Goal: Task Accomplishment & Management: Complete application form

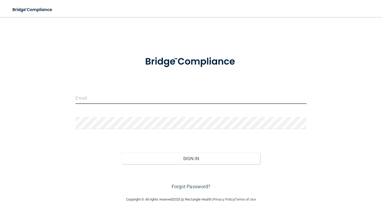
click at [112, 99] on input "email" at bounding box center [190, 98] width 231 height 12
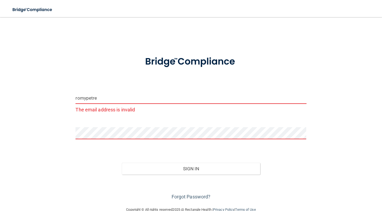
click at [121, 100] on input "romypetre" at bounding box center [190, 98] width 231 height 12
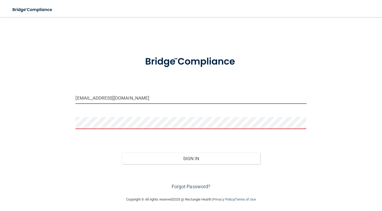
type input "romypetre@gmail.com"
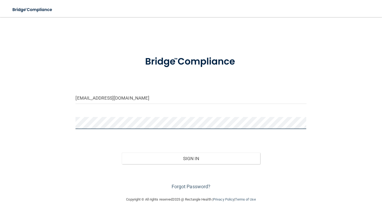
click at [122, 153] on button "Sign In" at bounding box center [191, 159] width 138 height 12
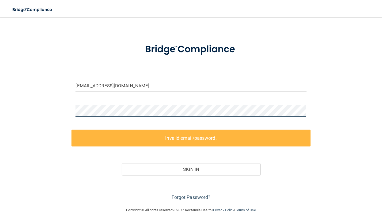
scroll to position [1, 0]
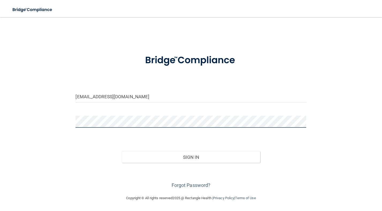
click at [122, 151] on button "Sign In" at bounding box center [191, 157] width 138 height 12
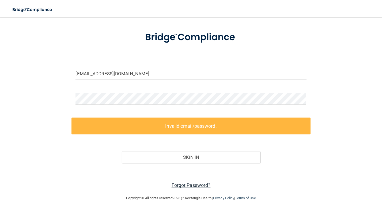
click at [182, 185] on link "Forgot Password?" at bounding box center [191, 185] width 39 height 6
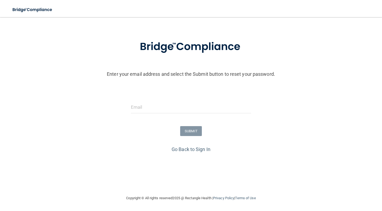
scroll to position [16, 0]
click at [177, 105] on input "email" at bounding box center [191, 107] width 120 height 12
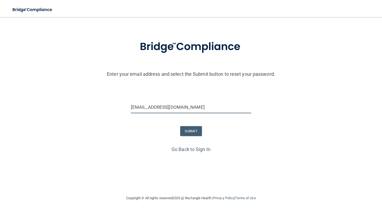
type input "[EMAIL_ADDRESS][DOMAIN_NAME]"
click at [194, 130] on button "SUBMIT" at bounding box center [191, 131] width 22 height 10
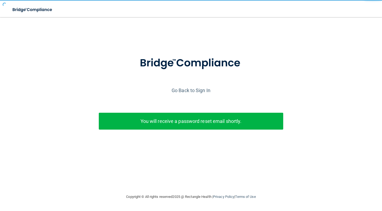
scroll to position [0, 0]
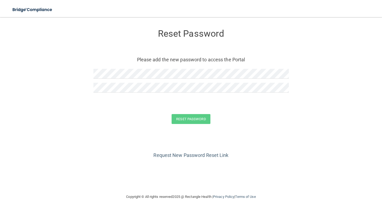
click at [135, 60] on p "Please add the new password to access the Portal" at bounding box center [190, 59] width 187 height 9
click at [129, 68] on div "Reset Password Please add the new password to access the Portal" at bounding box center [190, 61] width 195 height 78
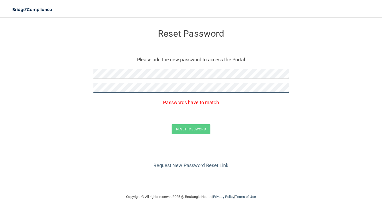
click at [172, 124] on button "Reset Password" at bounding box center [191, 129] width 39 height 10
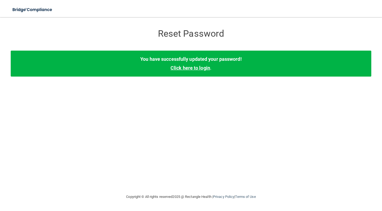
click at [192, 67] on link "Click here to login" at bounding box center [191, 68] width 40 height 6
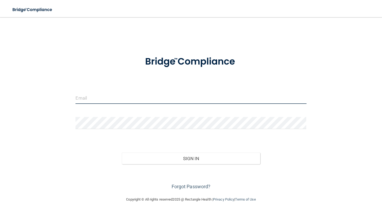
click at [130, 102] on input "email" at bounding box center [190, 98] width 231 height 12
type input "romypetre@gmail.com"
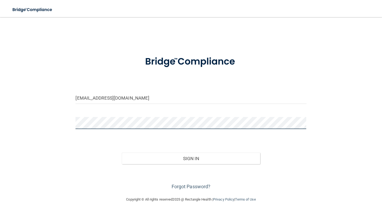
click at [122, 153] on button "Sign In" at bounding box center [191, 159] width 138 height 12
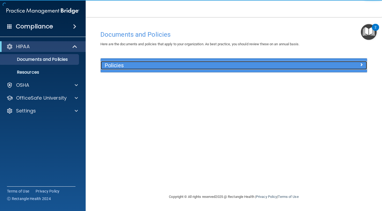
click at [138, 64] on h5 "Policies" at bounding box center [201, 65] width 192 height 6
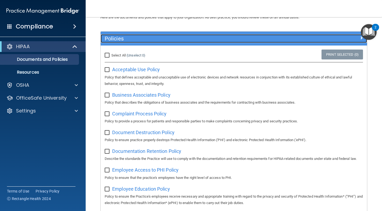
scroll to position [34, 0]
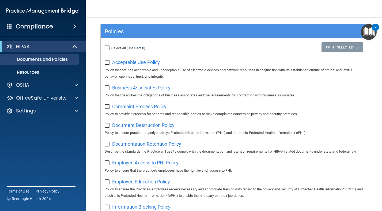
click at [105, 48] on input "Select All (Unselect 0) Unselect All" at bounding box center [108, 48] width 6 height 4
checkbox input "true"
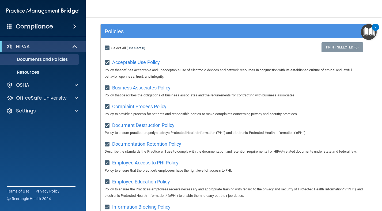
checkbox input "true"
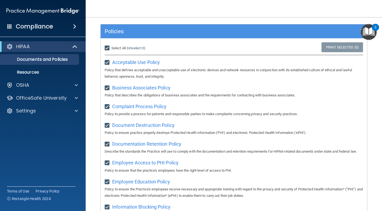
checkbox input "true"
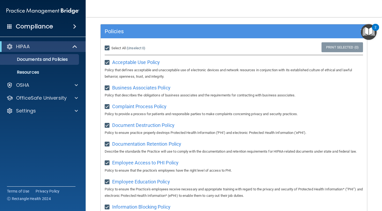
checkbox input "true"
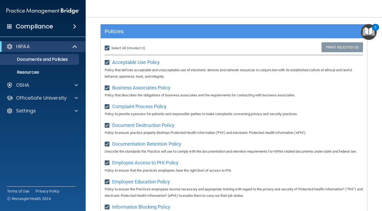
checkbox input "true"
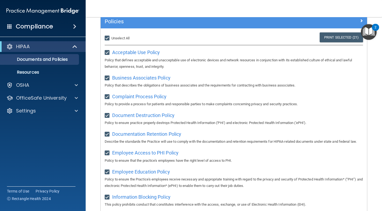
scroll to position [0, 0]
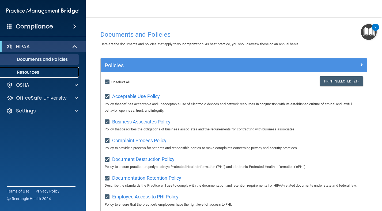
click at [42, 77] on link "Resources" at bounding box center [37, 72] width 84 height 11
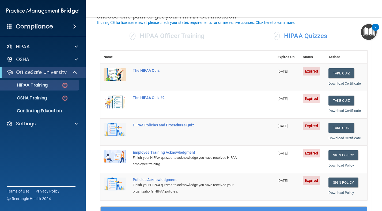
scroll to position [32, 0]
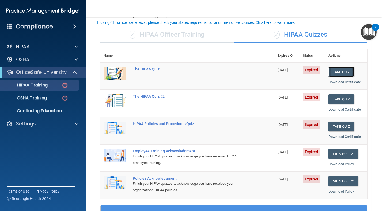
click at [339, 74] on button "Take Quiz" at bounding box center [341, 72] width 26 height 10
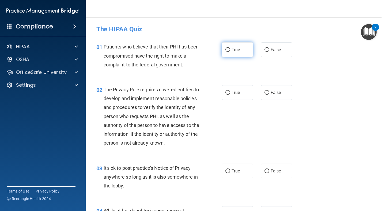
click at [241, 49] on label "True" at bounding box center [237, 49] width 31 height 15
click at [230, 49] on input "True" at bounding box center [227, 50] width 5 height 4
radio input "true"
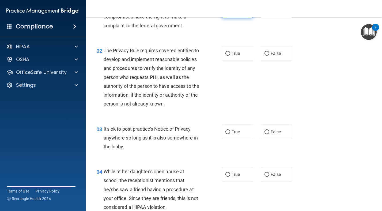
scroll to position [44, 0]
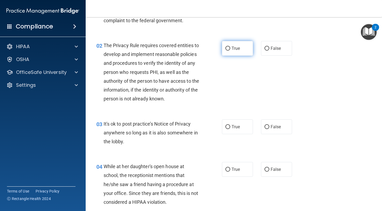
click at [235, 51] on label "True" at bounding box center [237, 48] width 31 height 15
click at [230, 51] on input "True" at bounding box center [227, 49] width 5 height 4
radio input "true"
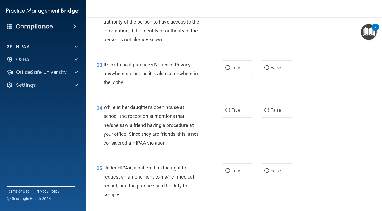
scroll to position [104, 0]
click at [266, 71] on label "False" at bounding box center [276, 67] width 31 height 15
click at [266, 70] on input "False" at bounding box center [266, 68] width 5 height 4
radio input "true"
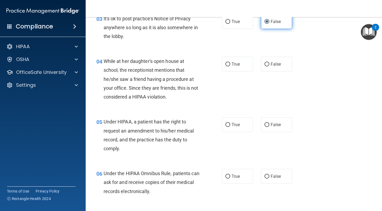
scroll to position [153, 0]
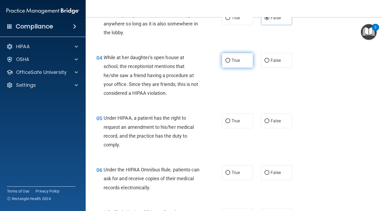
click at [237, 65] on label "True" at bounding box center [237, 60] width 31 height 15
click at [230, 63] on input "True" at bounding box center [227, 61] width 5 height 4
radio input "true"
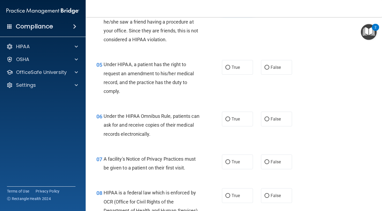
scroll to position [220, 0]
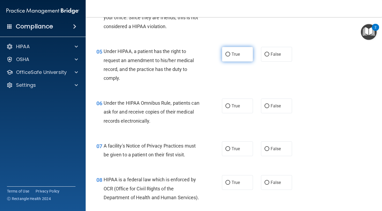
click at [237, 56] on span "True" at bounding box center [236, 54] width 8 height 5
click at [230, 56] on input "True" at bounding box center [227, 54] width 5 height 4
radio input "true"
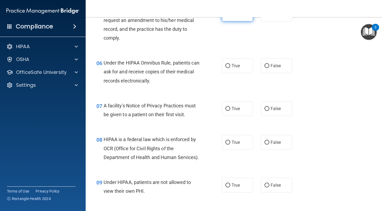
scroll to position [263, 0]
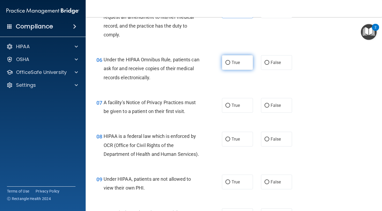
click at [236, 61] on span "True" at bounding box center [236, 62] width 8 height 5
click at [230, 61] on input "True" at bounding box center [227, 63] width 5 height 4
radio input "true"
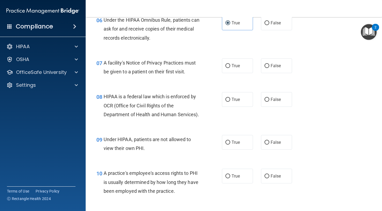
scroll to position [303, 0]
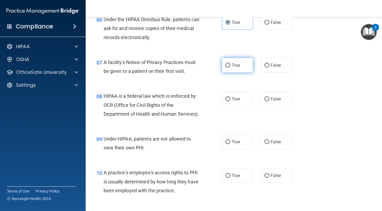
click at [238, 68] on label "True" at bounding box center [237, 65] width 31 height 15
click at [230, 67] on input "True" at bounding box center [227, 65] width 5 height 4
radio input "true"
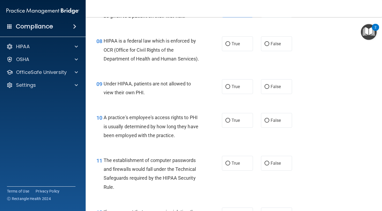
scroll to position [359, 0]
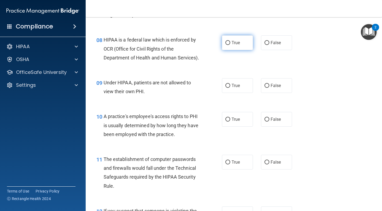
click at [225, 44] on input "True" at bounding box center [227, 43] width 5 height 4
radio input "true"
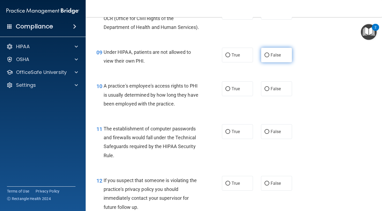
click at [264, 56] on label "False" at bounding box center [276, 55] width 31 height 15
click at [264, 56] on input "False" at bounding box center [266, 55] width 5 height 4
radio input "true"
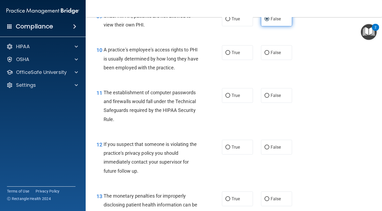
scroll to position [427, 0]
click at [264, 56] on label "False" at bounding box center [276, 52] width 31 height 15
click at [264, 54] on input "False" at bounding box center [266, 52] width 5 height 4
radio input "true"
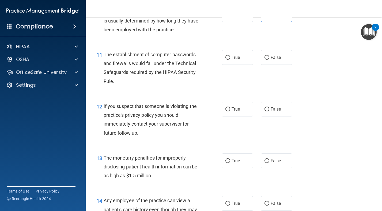
scroll to position [465, 0]
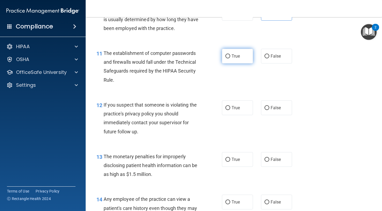
click at [239, 62] on label "True" at bounding box center [237, 56] width 31 height 15
click at [230, 58] on input "True" at bounding box center [227, 56] width 5 height 4
radio input "true"
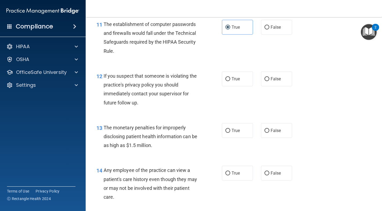
scroll to position [508, 0]
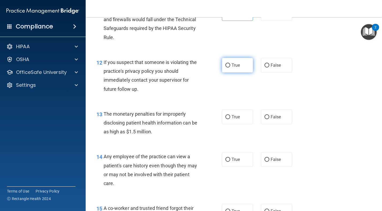
click at [244, 69] on label "True" at bounding box center [237, 65] width 31 height 15
click at [230, 67] on input "True" at bounding box center [227, 65] width 5 height 4
radio input "true"
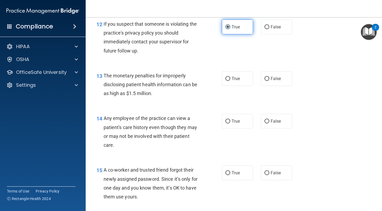
scroll to position [556, 0]
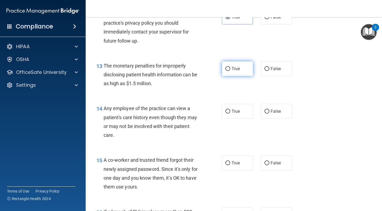
click at [240, 72] on label "True" at bounding box center [237, 68] width 31 height 15
click at [230, 71] on input "True" at bounding box center [227, 69] width 5 height 4
radio input "true"
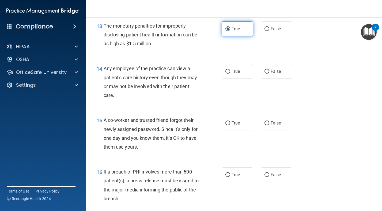
scroll to position [598, 0]
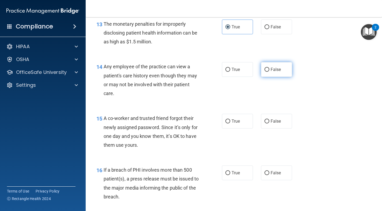
click at [270, 74] on label "False" at bounding box center [276, 69] width 31 height 15
click at [269, 72] on input "False" at bounding box center [266, 70] width 5 height 4
radio input "true"
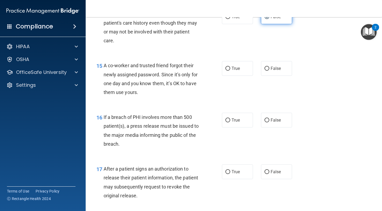
scroll to position [657, 0]
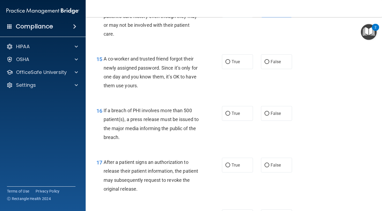
click at [276, 70] on div "15 A co-worker and trusted friend forgot their newly assigned password. Since i…" at bounding box center [233, 74] width 283 height 52
click at [276, 66] on label "False" at bounding box center [276, 61] width 31 height 15
click at [269, 64] on input "False" at bounding box center [266, 62] width 5 height 4
radio input "true"
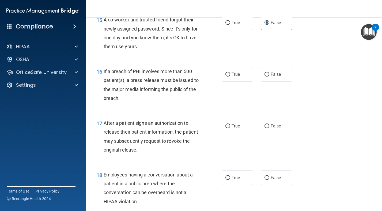
scroll to position [697, 0]
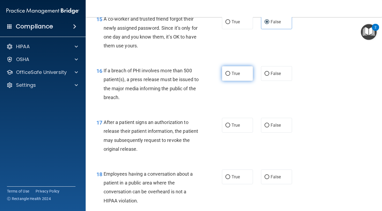
click at [240, 78] on label "True" at bounding box center [237, 73] width 31 height 15
click at [230, 76] on input "True" at bounding box center [227, 74] width 5 height 4
radio input "true"
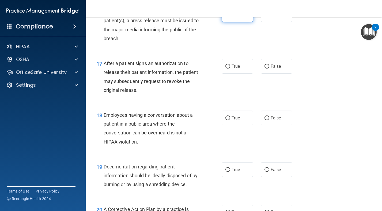
scroll to position [768, 0]
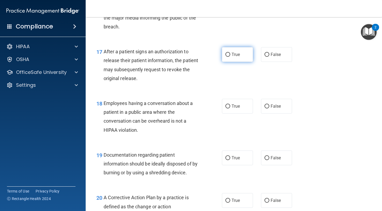
click at [237, 57] on span "True" at bounding box center [236, 54] width 8 height 5
click at [230, 57] on input "True" at bounding box center [227, 55] width 5 height 4
radio input "true"
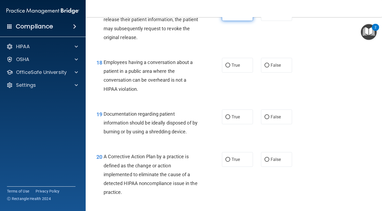
scroll to position [812, 0]
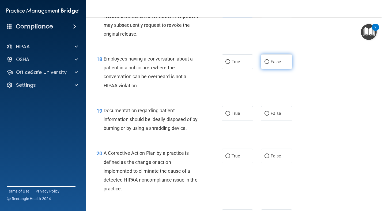
click at [274, 66] on label "False" at bounding box center [276, 61] width 31 height 15
click at [269, 64] on input "False" at bounding box center [266, 62] width 5 height 4
radio input "true"
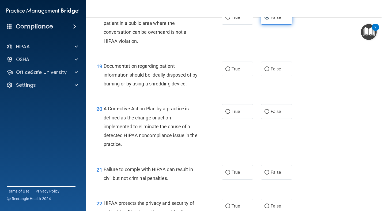
scroll to position [863, 0]
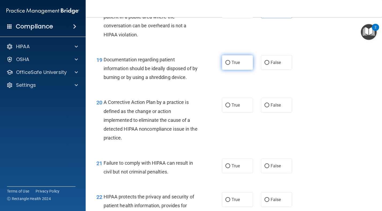
click at [235, 66] on label "True" at bounding box center [237, 62] width 31 height 15
click at [230, 65] on input "True" at bounding box center [227, 63] width 5 height 4
radio input "true"
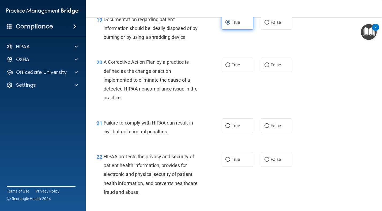
scroll to position [907, 0]
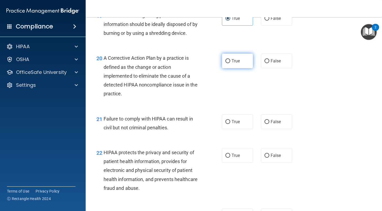
click at [241, 59] on label "True" at bounding box center [237, 61] width 31 height 15
click at [230, 59] on input "True" at bounding box center [227, 61] width 5 height 4
radio input "true"
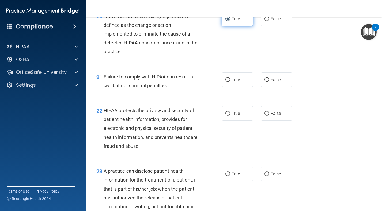
scroll to position [955, 0]
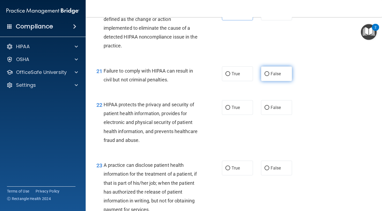
click at [274, 74] on span "False" at bounding box center [276, 73] width 10 height 5
click at [269, 74] on input "False" at bounding box center [266, 74] width 5 height 4
radio input "true"
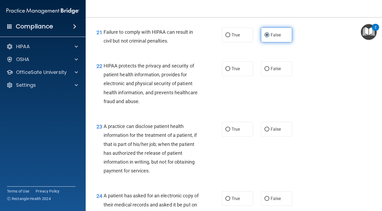
scroll to position [1001, 0]
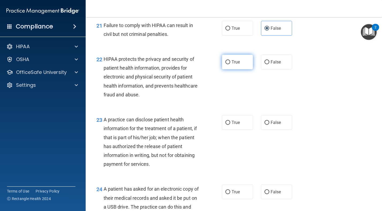
click at [241, 63] on label "True" at bounding box center [237, 62] width 31 height 15
click at [230, 63] on input "True" at bounding box center [227, 62] width 5 height 4
radio input "true"
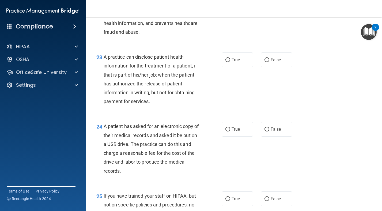
scroll to position [1064, 0]
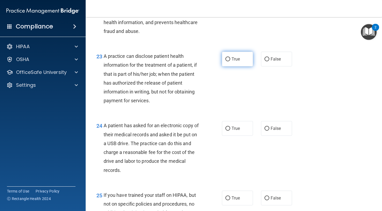
click at [236, 63] on label "True" at bounding box center [237, 59] width 31 height 15
click at [230, 61] on input "True" at bounding box center [227, 59] width 5 height 4
radio input "true"
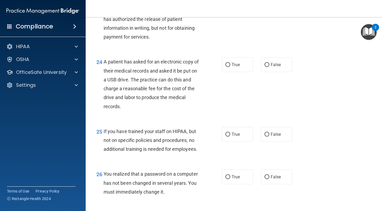
scroll to position [1128, 0]
click at [231, 67] on label "True" at bounding box center [237, 64] width 31 height 15
click at [230, 66] on input "True" at bounding box center [227, 64] width 5 height 4
radio input "true"
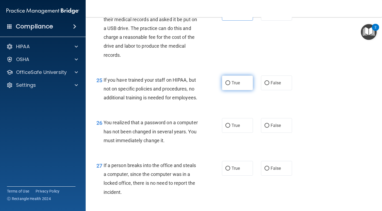
scroll to position [1182, 0]
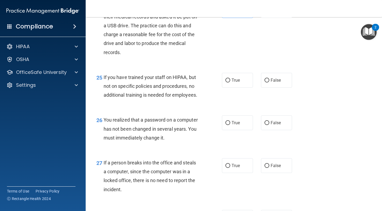
click at [281, 88] on div "25 If you have trained your staff on HIPAA, but not on specific policies and pr…" at bounding box center [233, 87] width 283 height 43
click at [281, 83] on label "False" at bounding box center [276, 80] width 31 height 15
click at [269, 82] on input "False" at bounding box center [266, 80] width 5 height 4
radio input "true"
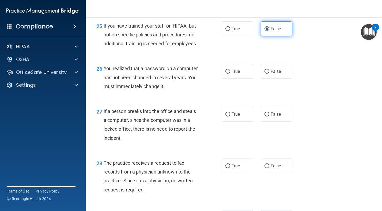
scroll to position [1234, 0]
click at [234, 70] on span "True" at bounding box center [236, 71] width 8 height 5
click at [230, 70] on input "True" at bounding box center [227, 71] width 5 height 4
radio input "true"
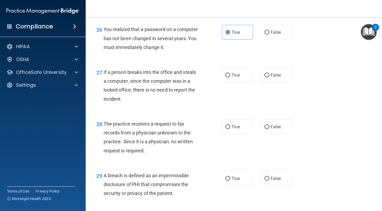
scroll to position [1276, 0]
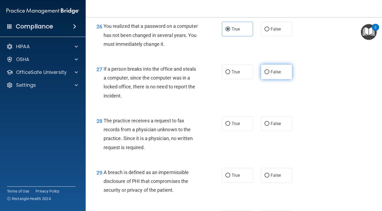
click at [274, 77] on label "False" at bounding box center [276, 72] width 31 height 15
click at [269, 74] on input "False" at bounding box center [266, 72] width 5 height 4
radio input "true"
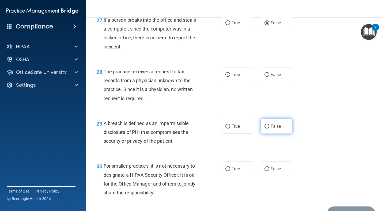
scroll to position [1325, 0]
click at [284, 77] on label "False" at bounding box center [276, 74] width 31 height 15
click at [269, 77] on input "False" at bounding box center [266, 75] width 5 height 4
radio input "true"
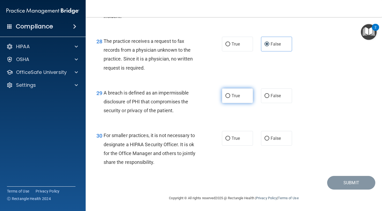
click at [234, 99] on label "True" at bounding box center [237, 95] width 31 height 15
click at [230, 98] on input "True" at bounding box center [227, 96] width 5 height 4
radio input "true"
click at [268, 142] on label "False" at bounding box center [276, 138] width 31 height 15
click at [268, 141] on input "False" at bounding box center [266, 139] width 5 height 4
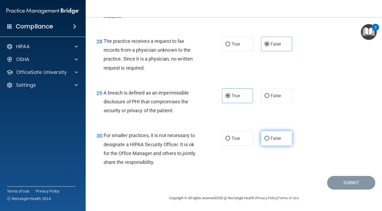
radio input "true"
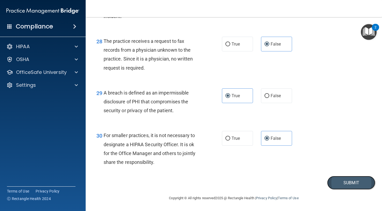
click at [336, 182] on button "Submit" at bounding box center [351, 183] width 48 height 14
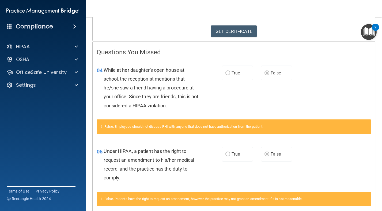
scroll to position [85, 0]
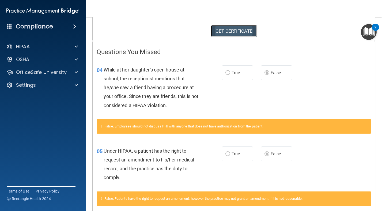
click at [245, 29] on link "GET CERTIFICATE" at bounding box center [234, 31] width 46 height 12
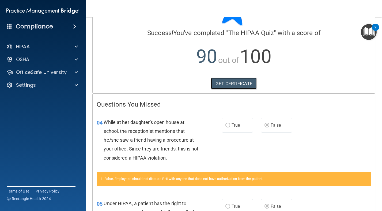
scroll to position [0, 0]
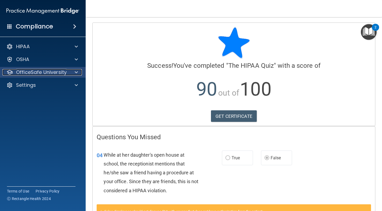
click at [56, 71] on p "OfficeSafe University" at bounding box center [41, 72] width 51 height 6
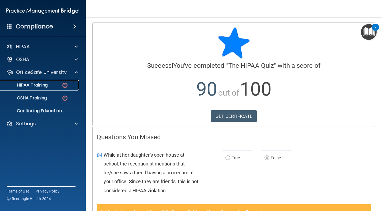
click at [68, 86] on img at bounding box center [65, 85] width 7 height 7
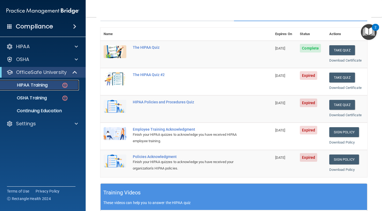
scroll to position [49, 0]
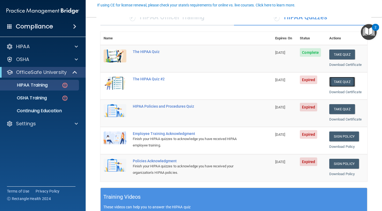
click at [347, 83] on button "Take Quiz" at bounding box center [342, 82] width 26 height 10
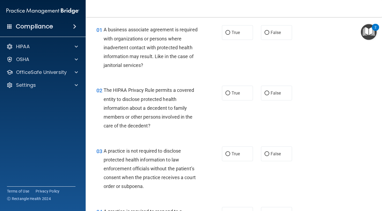
scroll to position [17, 0]
click at [245, 29] on label "True" at bounding box center [237, 32] width 31 height 15
click at [230, 31] on input "True" at bounding box center [227, 33] width 5 height 4
radio input "true"
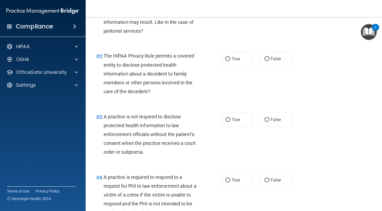
scroll to position [55, 0]
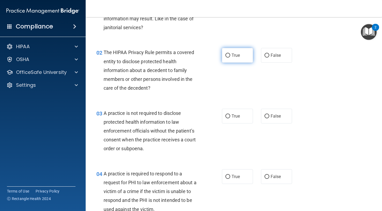
click at [234, 56] on span "True" at bounding box center [236, 55] width 8 height 5
click at [230, 56] on input "True" at bounding box center [227, 56] width 5 height 4
radio input "true"
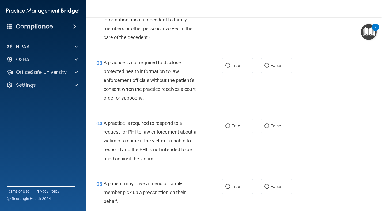
scroll to position [106, 0]
click at [237, 68] on label "True" at bounding box center [237, 65] width 31 height 15
click at [230, 67] on input "True" at bounding box center [227, 65] width 5 height 4
radio input "true"
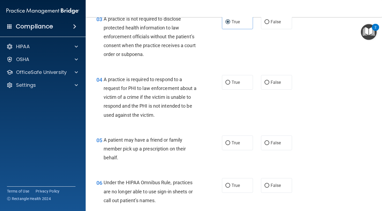
scroll to position [149, 0]
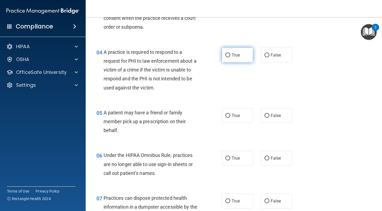
click at [238, 57] on span "True" at bounding box center [236, 54] width 8 height 5
click at [230, 57] on input "True" at bounding box center [227, 55] width 5 height 4
radio input "true"
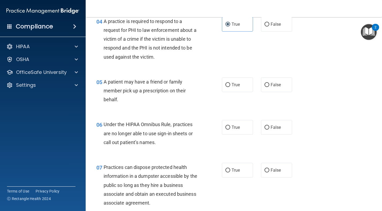
scroll to position [209, 0]
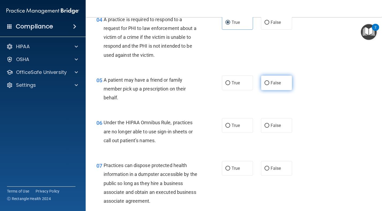
click at [276, 75] on label "False" at bounding box center [276, 82] width 31 height 15
click at [269, 81] on input "False" at bounding box center [266, 83] width 5 height 4
radio input "true"
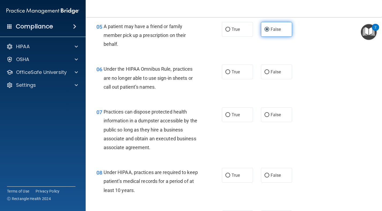
scroll to position [268, 0]
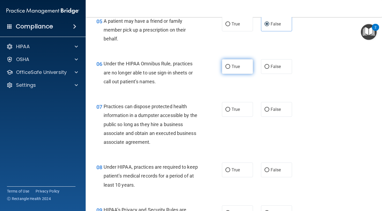
click at [249, 67] on label "True" at bounding box center [237, 66] width 31 height 15
click at [230, 67] on input "True" at bounding box center [227, 67] width 5 height 4
radio input "true"
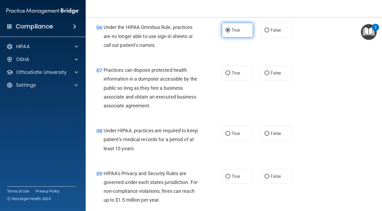
scroll to position [306, 0]
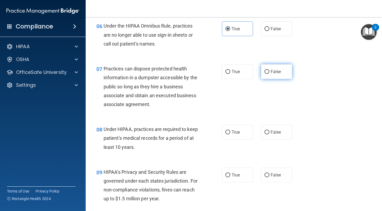
click at [271, 77] on label "False" at bounding box center [276, 71] width 31 height 15
click at [269, 74] on input "False" at bounding box center [266, 72] width 5 height 4
radio input "true"
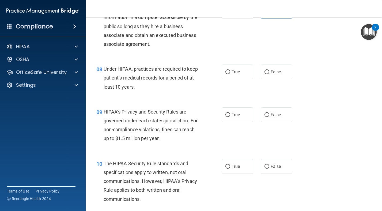
scroll to position [367, 0]
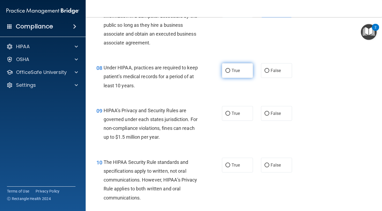
click at [245, 75] on label "True" at bounding box center [237, 70] width 31 height 15
click at [230, 73] on input "True" at bounding box center [227, 71] width 5 height 4
radio input "true"
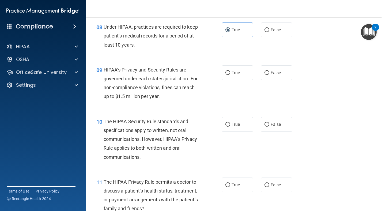
scroll to position [409, 0]
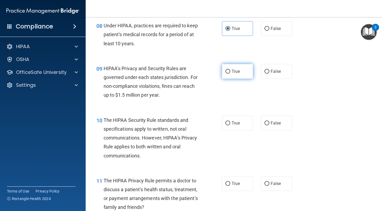
click at [229, 76] on label "True" at bounding box center [237, 71] width 31 height 15
click at [229, 74] on input "True" at bounding box center [227, 72] width 5 height 4
radio input "true"
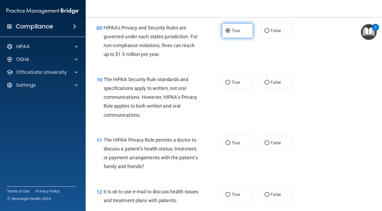
scroll to position [452, 0]
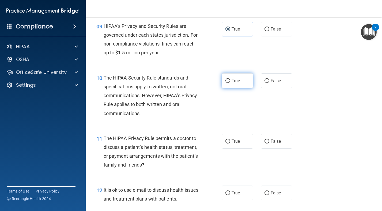
click at [231, 88] on label "True" at bounding box center [237, 80] width 31 height 15
click at [230, 83] on input "True" at bounding box center [227, 81] width 5 height 4
radio input "true"
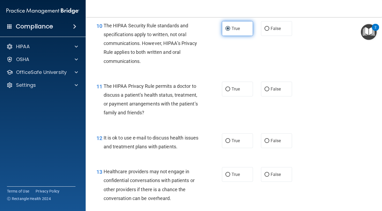
scroll to position [507, 0]
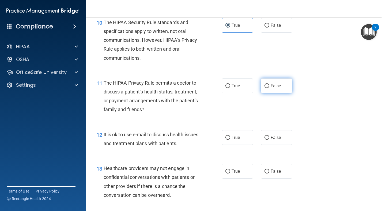
click at [275, 89] on label "False" at bounding box center [276, 85] width 31 height 15
click at [269, 88] on input "False" at bounding box center [266, 86] width 5 height 4
radio input "true"
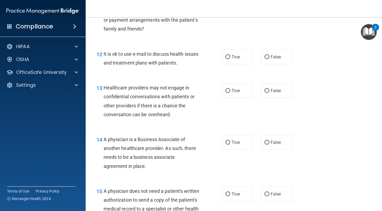
scroll to position [588, 0]
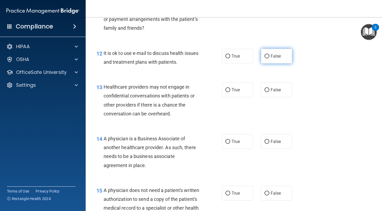
click at [273, 59] on label "False" at bounding box center [276, 56] width 31 height 15
click at [269, 58] on input "False" at bounding box center [266, 56] width 5 height 4
radio input "true"
click at [232, 91] on span "True" at bounding box center [236, 89] width 8 height 5
click at [230, 91] on input "True" at bounding box center [227, 90] width 5 height 4
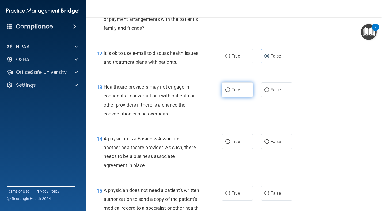
radio input "true"
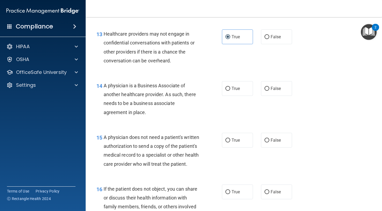
scroll to position [642, 0]
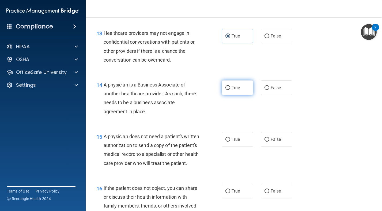
click at [249, 92] on label "True" at bounding box center [237, 87] width 31 height 15
click at [230, 90] on input "True" at bounding box center [227, 88] width 5 height 4
radio input "true"
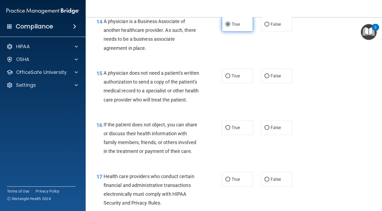
scroll to position [706, 0]
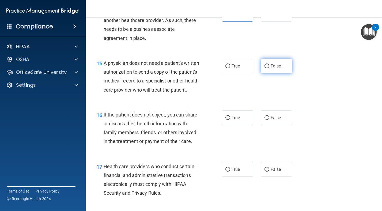
click at [265, 64] on input "False" at bounding box center [266, 66] width 5 height 4
radio input "true"
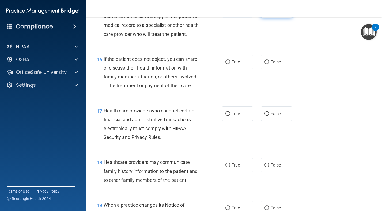
scroll to position [772, 0]
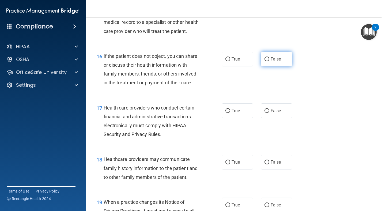
click at [274, 66] on label "False" at bounding box center [276, 59] width 31 height 15
click at [269, 61] on input "False" at bounding box center [266, 59] width 5 height 4
radio input "true"
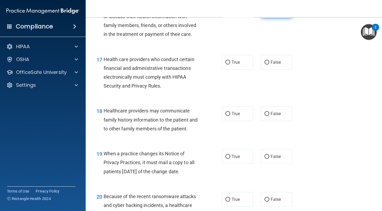
scroll to position [824, 0]
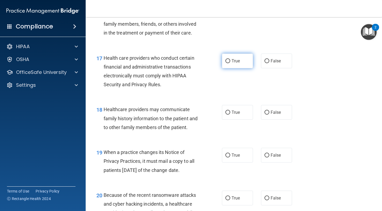
click at [237, 77] on div "17 Health care providers who conduct certain financial and administrative trans…" at bounding box center [233, 73] width 283 height 52
click at [236, 63] on span "True" at bounding box center [236, 60] width 8 height 5
click at [230, 63] on input "True" at bounding box center [227, 61] width 5 height 4
radio input "true"
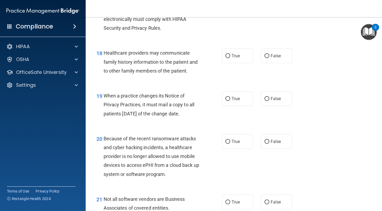
scroll to position [881, 0]
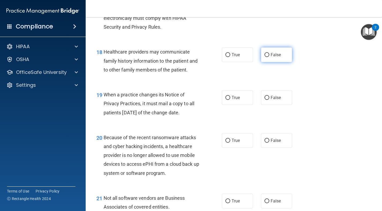
click at [271, 62] on label "False" at bounding box center [276, 54] width 31 height 15
click at [269, 57] on input "False" at bounding box center [266, 55] width 5 height 4
radio input "true"
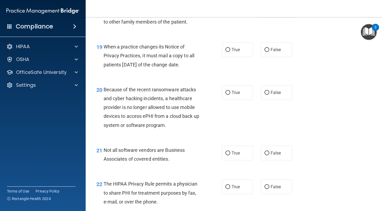
scroll to position [932, 0]
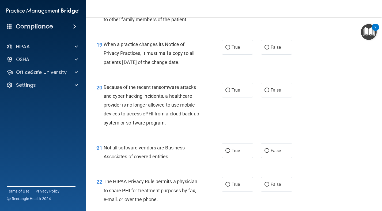
click at [246, 66] on div "19 When a practice changes its Notice of Privacy Practices, it must mail a copy…" at bounding box center [233, 54] width 283 height 43
click at [239, 55] on label "True" at bounding box center [237, 47] width 31 height 15
click at [230, 50] on input "True" at bounding box center [227, 48] width 5 height 4
radio input "true"
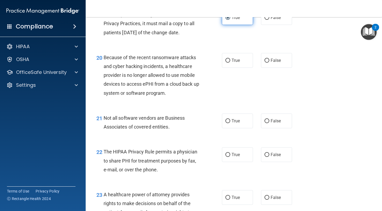
scroll to position [968, 0]
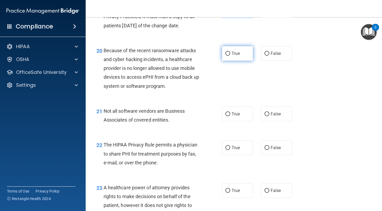
click at [234, 56] on span "True" at bounding box center [236, 53] width 8 height 5
click at [230, 56] on input "True" at bounding box center [227, 54] width 5 height 4
radio input "true"
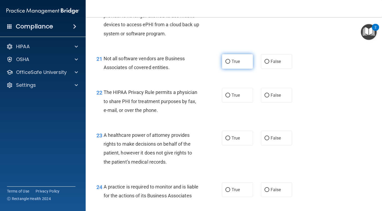
scroll to position [1022, 0]
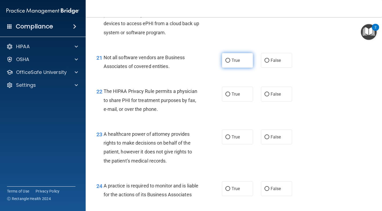
click at [235, 63] on span "True" at bounding box center [236, 60] width 8 height 5
click at [230, 63] on input "True" at bounding box center [227, 61] width 5 height 4
radio input "true"
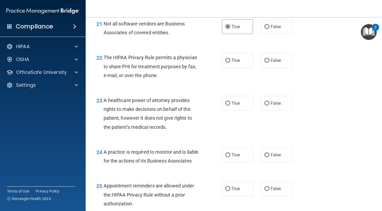
scroll to position [1056, 0]
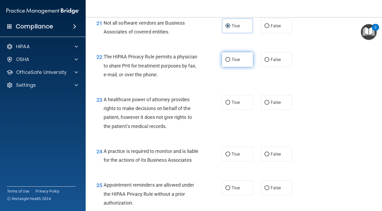
click at [241, 67] on label "True" at bounding box center [237, 59] width 31 height 15
click at [230, 62] on input "True" at bounding box center [227, 60] width 5 height 4
radio input "true"
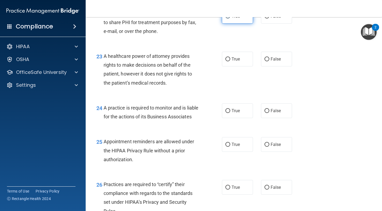
scroll to position [1103, 0]
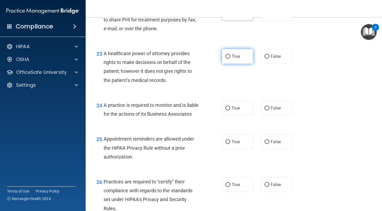
click at [238, 64] on label "True" at bounding box center [237, 56] width 31 height 15
click at [230, 59] on input "True" at bounding box center [227, 57] width 5 height 4
radio input "true"
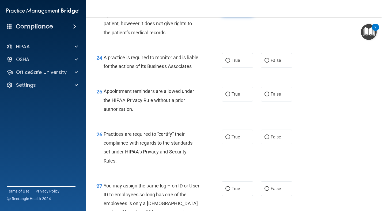
scroll to position [1151, 0]
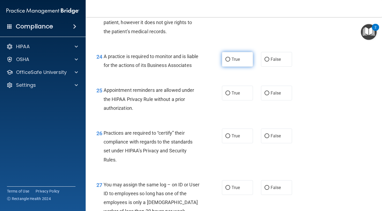
click at [238, 67] on label "True" at bounding box center [237, 59] width 31 height 15
click at [230, 62] on input "True" at bounding box center [227, 60] width 5 height 4
radio input "true"
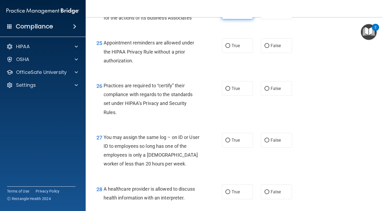
scroll to position [1200, 0]
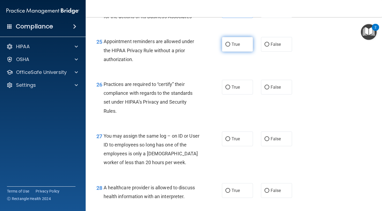
click at [233, 52] on label "True" at bounding box center [237, 44] width 31 height 15
click at [230, 47] on input "True" at bounding box center [227, 45] width 5 height 4
radio input "true"
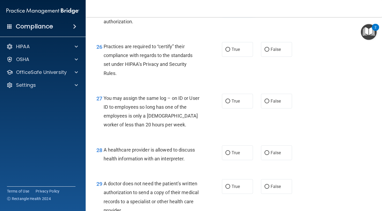
scroll to position [1240, 0]
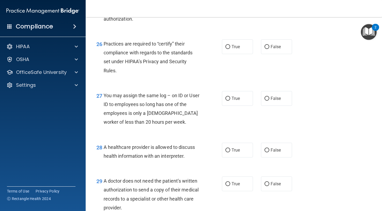
click at [233, 49] on span "True" at bounding box center [236, 46] width 8 height 5
click at [230, 49] on input "True" at bounding box center [227, 47] width 5 height 4
radio input "true"
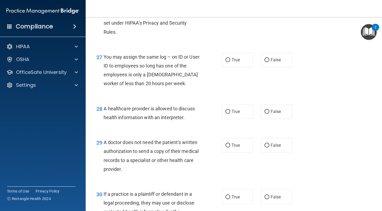
scroll to position [1279, 0]
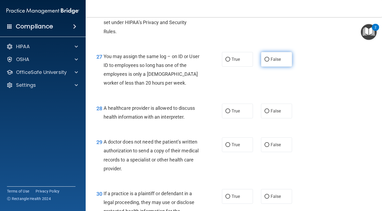
click at [276, 62] on span "False" at bounding box center [276, 59] width 10 height 5
click at [269, 62] on input "False" at bounding box center [266, 60] width 5 height 4
radio input "true"
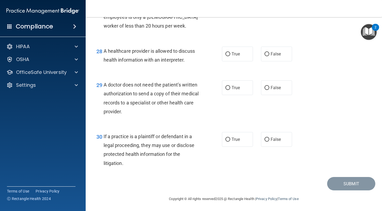
scroll to position [1337, 0]
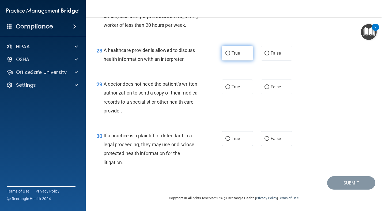
click at [233, 60] on label "True" at bounding box center [237, 53] width 31 height 15
click at [230, 55] on input "True" at bounding box center [227, 53] width 5 height 4
radio input "true"
click at [269, 88] on input "False" at bounding box center [266, 87] width 5 height 4
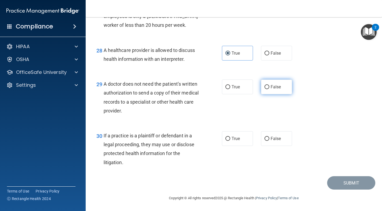
radio input "true"
click at [281, 134] on label "False" at bounding box center [276, 138] width 31 height 15
click at [269, 137] on input "False" at bounding box center [266, 139] width 5 height 4
radio input "true"
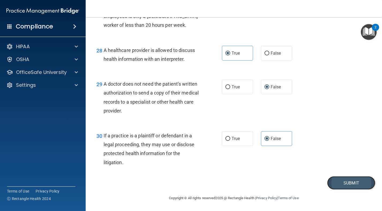
click at [332, 182] on button "Submit" at bounding box center [351, 183] width 48 height 14
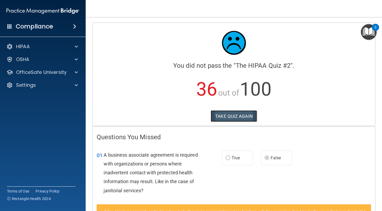
click at [229, 112] on button "TAKE QUIZ AGAIN" at bounding box center [234, 116] width 46 height 12
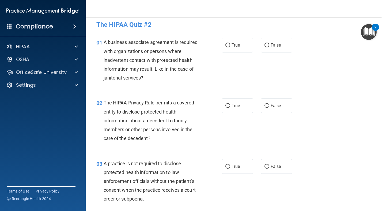
scroll to position [5, 0]
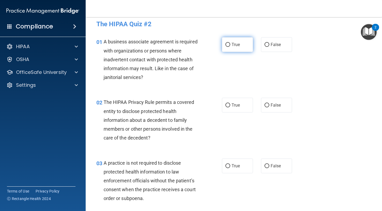
click at [241, 46] on label "True" at bounding box center [237, 44] width 31 height 15
click at [230, 46] on input "True" at bounding box center [227, 45] width 5 height 4
radio input "true"
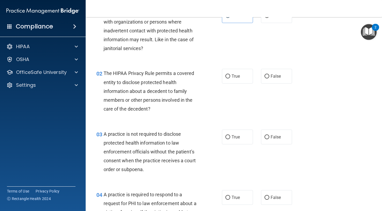
scroll to position [35, 0]
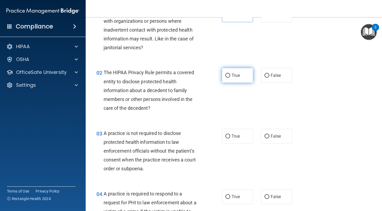
click at [249, 77] on label "True" at bounding box center [237, 75] width 31 height 15
click at [230, 77] on input "True" at bounding box center [227, 76] width 5 height 4
radio input "true"
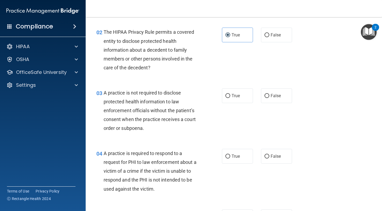
scroll to position [78, 0]
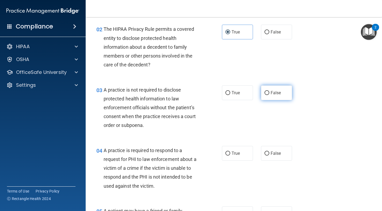
click at [278, 95] on span "False" at bounding box center [276, 92] width 10 height 5
click at [269, 95] on input "False" at bounding box center [266, 93] width 5 height 4
radio input "true"
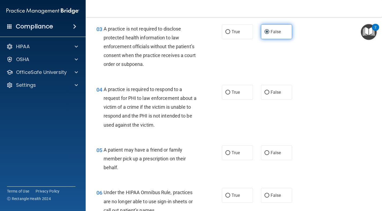
scroll to position [140, 0]
click at [278, 95] on label "False" at bounding box center [276, 91] width 31 height 15
click at [269, 94] on input "False" at bounding box center [266, 92] width 5 height 4
radio input "true"
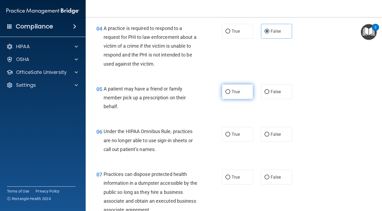
click at [242, 90] on label "True" at bounding box center [237, 91] width 31 height 15
click at [230, 90] on input "True" at bounding box center [227, 92] width 5 height 4
radio input "true"
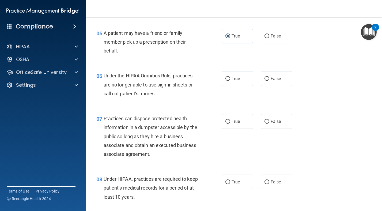
scroll to position [257, 0]
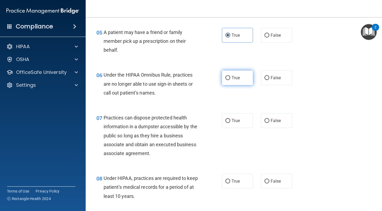
click at [240, 84] on label "True" at bounding box center [237, 77] width 31 height 15
click at [230, 80] on input "True" at bounding box center [227, 78] width 5 height 4
radio input "true"
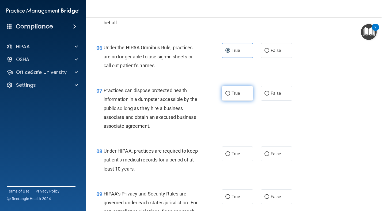
scroll to position [285, 0]
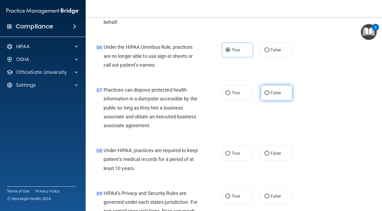
click at [266, 96] on label "False" at bounding box center [276, 92] width 31 height 15
click at [266, 95] on input "False" at bounding box center [266, 93] width 5 height 4
radio input "true"
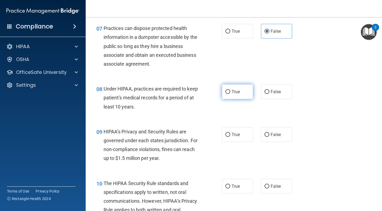
click at [242, 94] on label "True" at bounding box center [237, 91] width 31 height 15
click at [230, 94] on input "True" at bounding box center [227, 92] width 5 height 4
radio input "true"
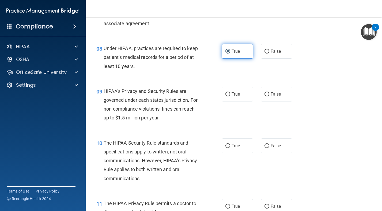
click at [242, 94] on label "True" at bounding box center [237, 94] width 31 height 15
click at [230, 94] on input "True" at bounding box center [227, 94] width 5 height 4
radio input "true"
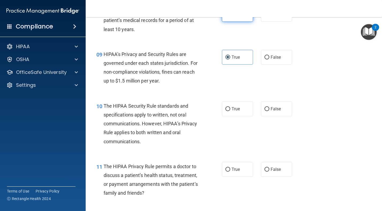
scroll to position [428, 0]
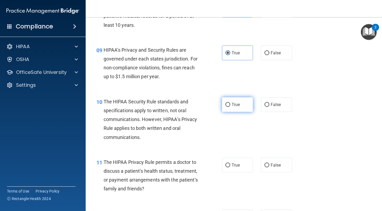
click at [239, 103] on span "True" at bounding box center [236, 104] width 8 height 5
click at [230, 103] on input "True" at bounding box center [227, 105] width 5 height 4
radio input "true"
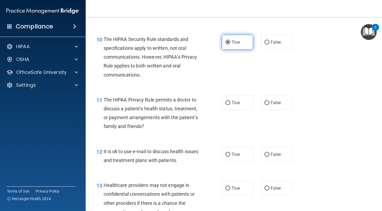
scroll to position [492, 0]
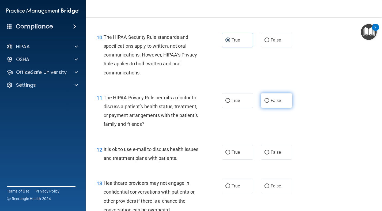
click at [264, 102] on input "False" at bounding box center [266, 101] width 5 height 4
radio input "true"
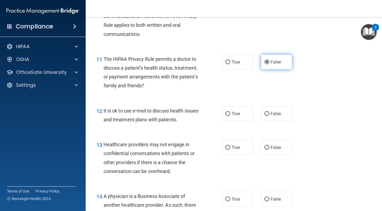
scroll to position [532, 0]
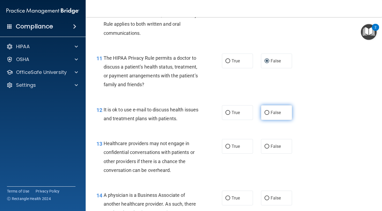
click at [262, 107] on label "False" at bounding box center [276, 112] width 31 height 15
click at [264, 111] on input "False" at bounding box center [266, 113] width 5 height 4
radio input "true"
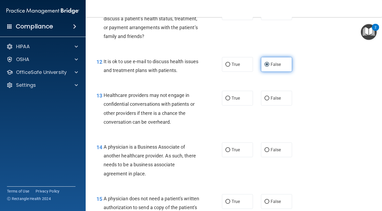
scroll to position [581, 0]
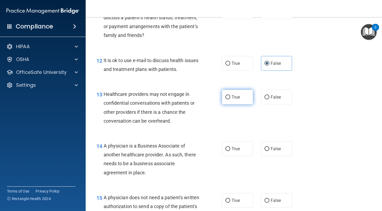
click at [232, 97] on span "True" at bounding box center [236, 96] width 8 height 5
click at [230, 97] on input "True" at bounding box center [227, 97] width 5 height 4
radio input "true"
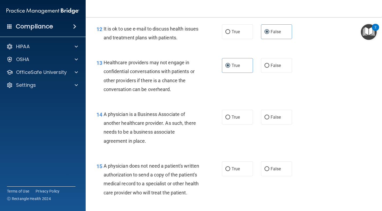
scroll to position [621, 0]
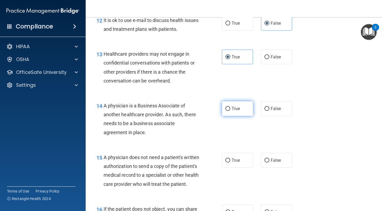
click at [241, 110] on label "True" at bounding box center [237, 108] width 31 height 15
click at [230, 110] on input "True" at bounding box center [227, 109] width 5 height 4
radio input "true"
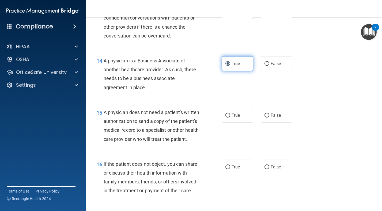
scroll to position [666, 0]
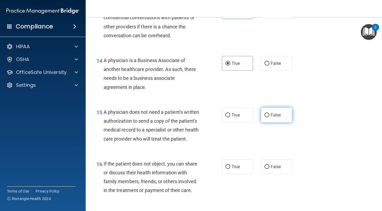
click at [275, 118] on span "False" at bounding box center [276, 114] width 10 height 5
click at [269, 117] on input "False" at bounding box center [266, 115] width 5 height 4
radio input "true"
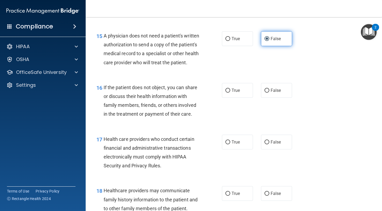
scroll to position [743, 0]
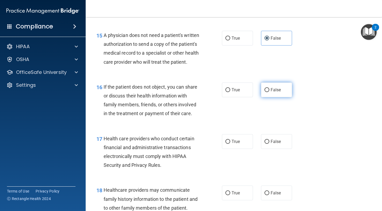
click at [272, 92] on span "False" at bounding box center [276, 89] width 10 height 5
click at [269, 92] on input "False" at bounding box center [266, 90] width 5 height 4
radio input "true"
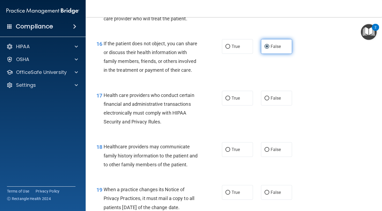
scroll to position [794, 0]
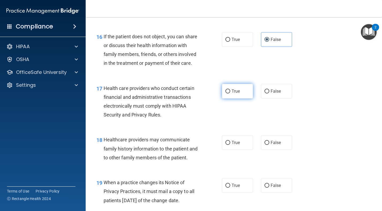
click at [241, 99] on label "True" at bounding box center [237, 91] width 31 height 15
click at [230, 93] on input "True" at bounding box center [227, 91] width 5 height 4
radio input "true"
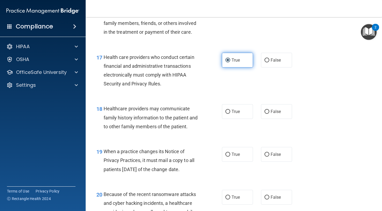
scroll to position [829, 0]
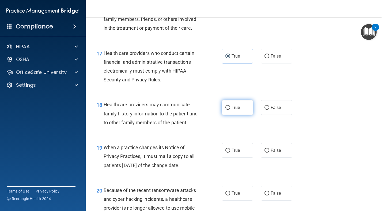
click at [243, 115] on label "True" at bounding box center [237, 107] width 31 height 15
click at [230, 110] on input "True" at bounding box center [227, 108] width 5 height 4
radio input "true"
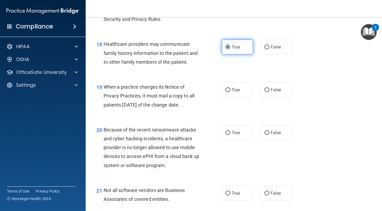
scroll to position [890, 0]
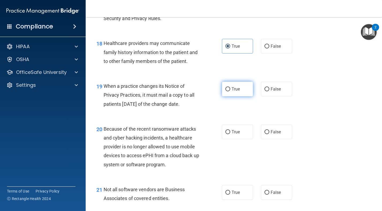
click at [243, 96] on label "True" at bounding box center [237, 89] width 31 height 15
click at [230, 91] on input "True" at bounding box center [227, 89] width 5 height 4
radio input "true"
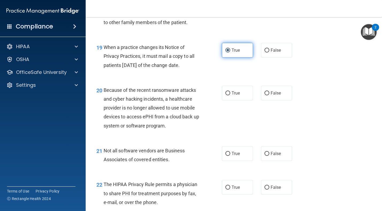
scroll to position [929, 0]
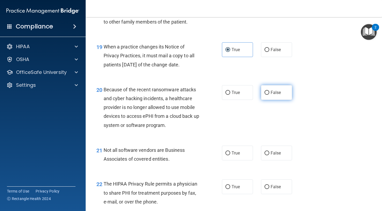
click at [264, 100] on label "False" at bounding box center [276, 92] width 31 height 15
click at [264, 95] on input "False" at bounding box center [266, 93] width 5 height 4
radio input "true"
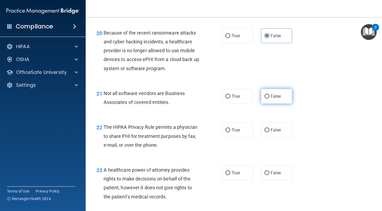
scroll to position [986, 0]
click at [244, 103] on label "True" at bounding box center [237, 96] width 31 height 15
click at [230, 98] on input "True" at bounding box center [227, 96] width 5 height 4
radio input "true"
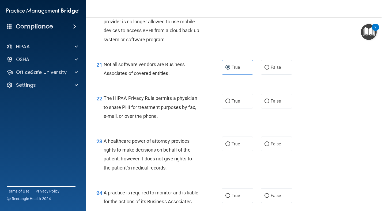
scroll to position [1017, 0]
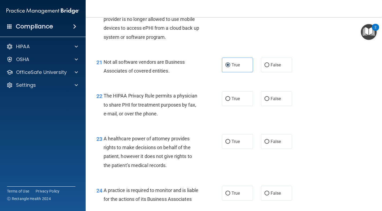
click at [243, 116] on div "22 The HIPAA Privacy Rule permits a physician to share PHI for treatment purpos…" at bounding box center [233, 106] width 283 height 43
click at [240, 101] on span "True" at bounding box center [236, 98] width 8 height 5
click at [230, 101] on input "True" at bounding box center [227, 99] width 5 height 4
radio input "true"
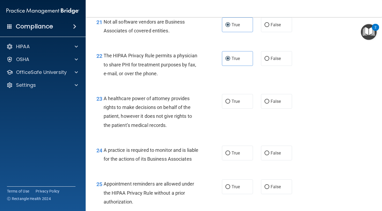
scroll to position [1061, 0]
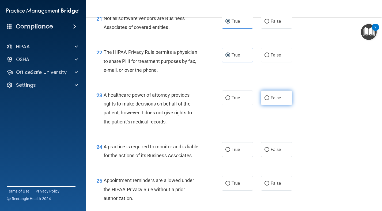
click at [268, 100] on input "False" at bounding box center [266, 98] width 5 height 4
radio input "true"
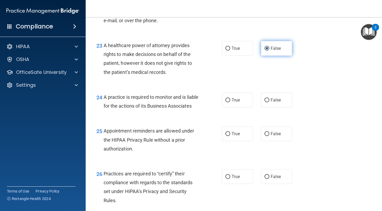
scroll to position [1111, 0]
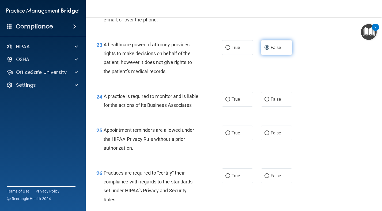
click at [268, 101] on input "False" at bounding box center [266, 99] width 5 height 4
radio input "true"
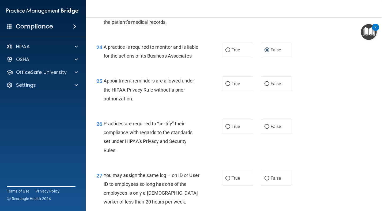
scroll to position [1165, 0]
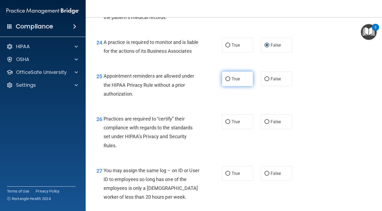
click at [236, 86] on label "True" at bounding box center [237, 78] width 31 height 15
click at [230, 81] on input "True" at bounding box center [227, 79] width 5 height 4
radio input "true"
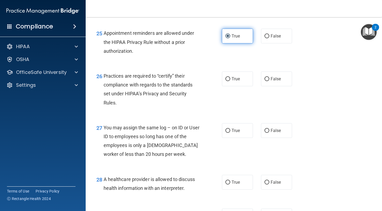
scroll to position [1213, 0]
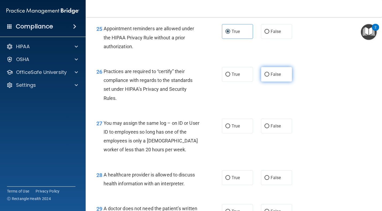
click at [266, 82] on label "False" at bounding box center [276, 74] width 31 height 15
click at [266, 77] on input "False" at bounding box center [266, 75] width 5 height 4
radio input "true"
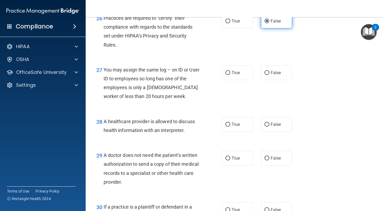
scroll to position [1271, 0]
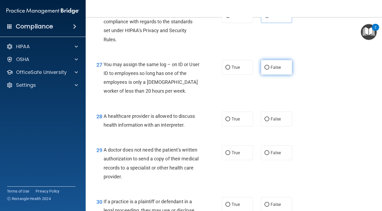
click at [268, 75] on label "False" at bounding box center [276, 67] width 31 height 15
click at [268, 70] on input "False" at bounding box center [266, 68] width 5 height 4
radio input "true"
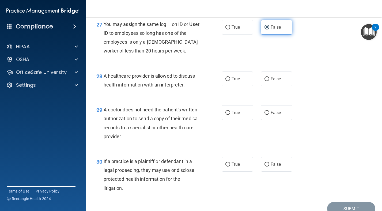
scroll to position [1318, 0]
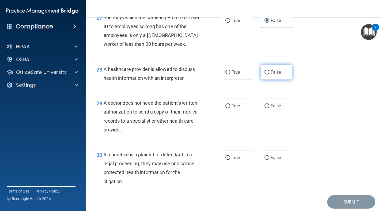
click at [269, 74] on input "False" at bounding box center [266, 72] width 5 height 4
radio input "true"
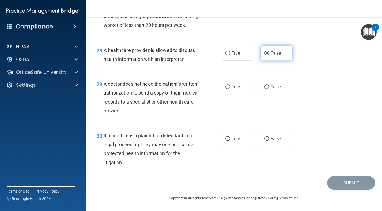
scroll to position [1355, 0]
click at [266, 88] on input "False" at bounding box center [266, 87] width 5 height 4
radio input "true"
click at [242, 138] on label "True" at bounding box center [237, 138] width 31 height 15
click at [230, 138] on input "True" at bounding box center [227, 139] width 5 height 4
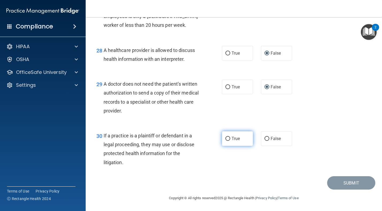
radio input "true"
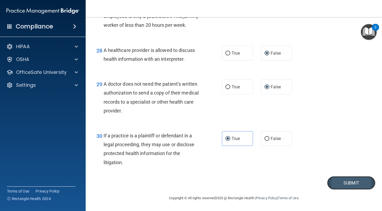
click at [338, 182] on button "Submit" at bounding box center [351, 183] width 48 height 14
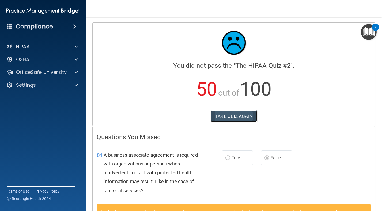
click at [243, 111] on button "TAKE QUIZ AGAIN" at bounding box center [234, 116] width 46 height 12
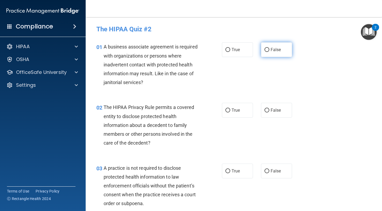
click at [270, 55] on label "False" at bounding box center [276, 49] width 31 height 15
click at [269, 52] on input "False" at bounding box center [266, 50] width 5 height 4
radio input "true"
click at [237, 111] on span "True" at bounding box center [236, 110] width 8 height 5
click at [230, 111] on input "True" at bounding box center [227, 110] width 5 height 4
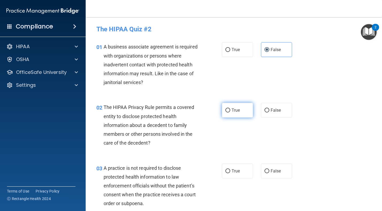
radio input "true"
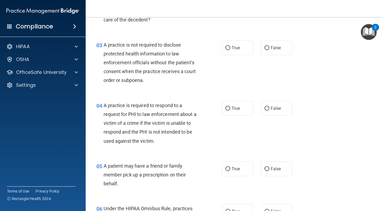
scroll to position [124, 0]
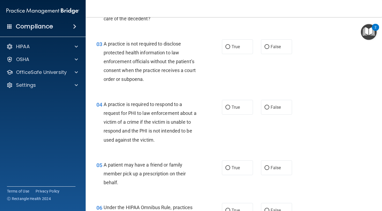
click at [237, 117] on div "04 A practice is required to respond to a request for PHI to law enforcement ab…" at bounding box center [233, 123] width 283 height 60
click at [237, 112] on label "True" at bounding box center [237, 107] width 31 height 15
click at [230, 109] on input "True" at bounding box center [227, 107] width 5 height 4
radio input "true"
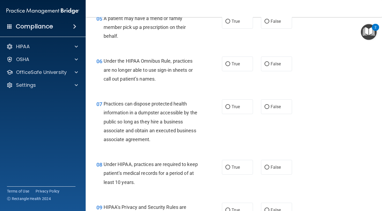
scroll to position [274, 0]
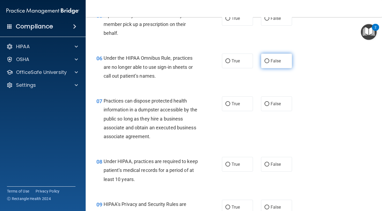
click at [266, 65] on label "False" at bounding box center [276, 61] width 31 height 15
click at [266, 63] on input "False" at bounding box center [266, 61] width 5 height 4
radio input "true"
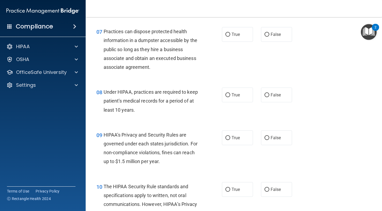
scroll to position [347, 0]
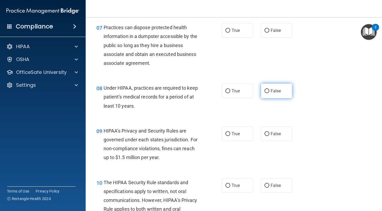
click at [275, 93] on span "False" at bounding box center [276, 90] width 10 height 5
click at [269, 93] on input "False" at bounding box center [266, 91] width 5 height 4
radio input "true"
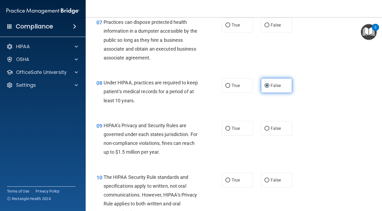
scroll to position [353, 0]
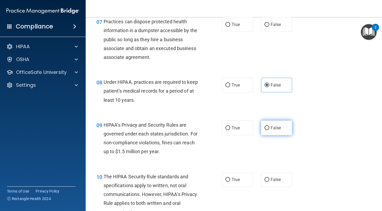
click at [280, 126] on span "False" at bounding box center [276, 127] width 10 height 5
click at [269, 126] on input "False" at bounding box center [266, 128] width 5 height 4
radio input "true"
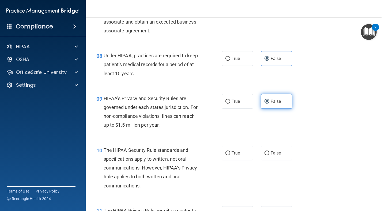
scroll to position [375, 0]
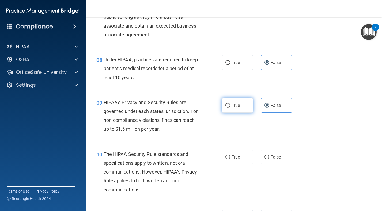
click at [233, 103] on span "True" at bounding box center [236, 105] width 8 height 5
click at [230, 104] on input "True" at bounding box center [227, 106] width 5 height 4
radio input "true"
radio input "false"
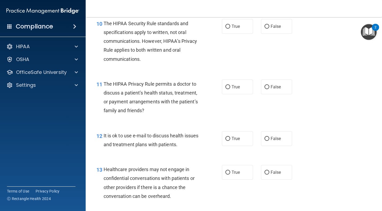
scroll to position [510, 0]
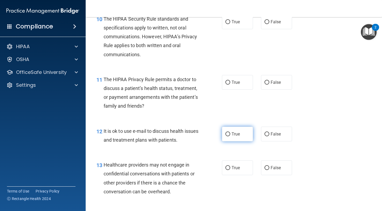
click at [233, 134] on span "True" at bounding box center [236, 133] width 8 height 5
click at [230, 134] on input "True" at bounding box center [227, 134] width 5 height 4
radio input "true"
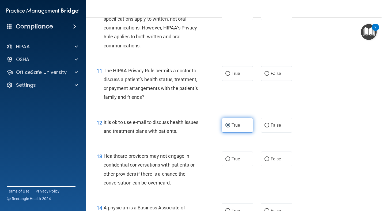
scroll to position [521, 0]
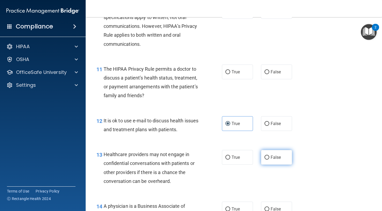
click at [268, 158] on input "False" at bounding box center [266, 158] width 5 height 4
radio input "true"
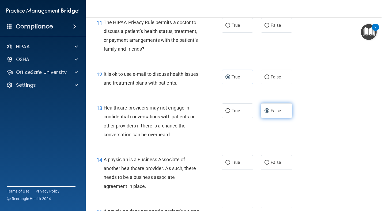
scroll to position [568, 0]
click at [270, 164] on label "False" at bounding box center [276, 162] width 31 height 15
click at [269, 164] on input "False" at bounding box center [266, 162] width 5 height 4
radio input "true"
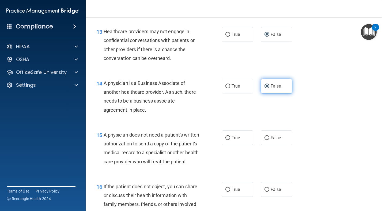
scroll to position [647, 0]
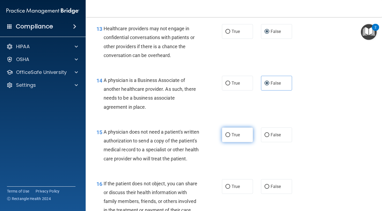
click at [244, 136] on label "True" at bounding box center [237, 134] width 31 height 15
click at [230, 136] on input "True" at bounding box center [227, 135] width 5 height 4
radio input "true"
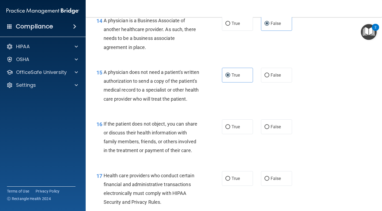
scroll to position [711, 0]
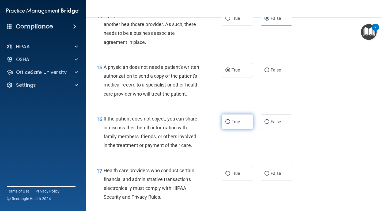
click at [238, 129] on label "True" at bounding box center [237, 121] width 31 height 15
click at [230, 124] on input "True" at bounding box center [227, 122] width 5 height 4
radio input "true"
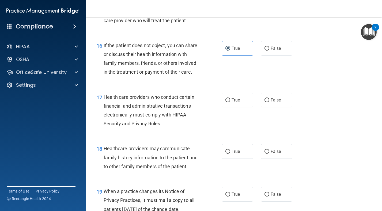
scroll to position [786, 0]
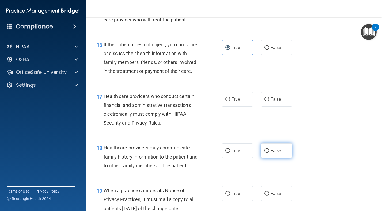
click at [265, 153] on input "False" at bounding box center [266, 151] width 5 height 4
radio input "true"
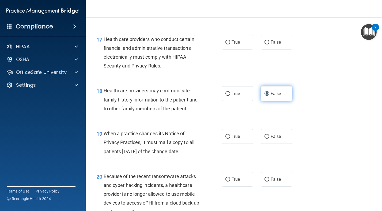
scroll to position [849, 0]
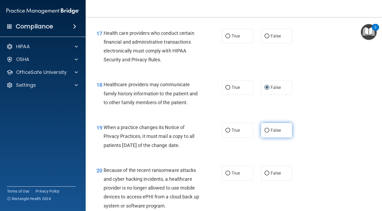
click at [272, 133] on span "False" at bounding box center [276, 130] width 10 height 5
click at [269, 132] on input "False" at bounding box center [266, 130] width 5 height 4
radio input "true"
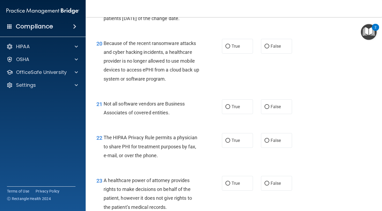
scroll to position [976, 0]
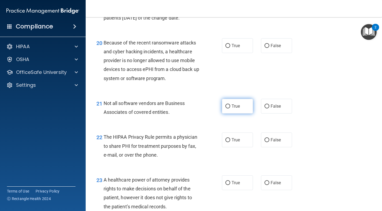
click at [249, 113] on label "True" at bounding box center [237, 106] width 31 height 15
click at [230, 108] on input "True" at bounding box center [227, 106] width 5 height 4
radio input "true"
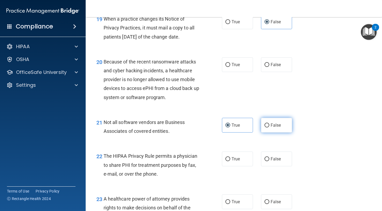
scroll to position [956, 0]
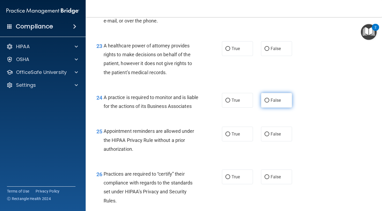
click at [276, 103] on span "False" at bounding box center [276, 100] width 10 height 5
click at [269, 103] on input "False" at bounding box center [266, 101] width 5 height 4
radio input "true"
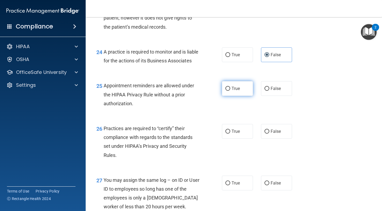
scroll to position [1156, 0]
click at [249, 96] on label "True" at bounding box center [237, 88] width 31 height 15
click at [230, 90] on input "True" at bounding box center [227, 88] width 5 height 4
radio input "true"
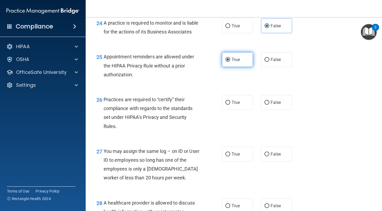
scroll to position [1189, 0]
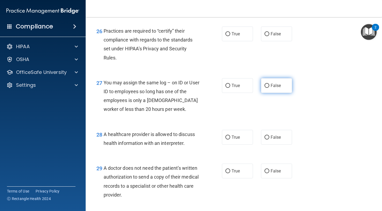
click at [273, 88] on span "False" at bounding box center [276, 85] width 10 height 5
click at [269, 88] on input "False" at bounding box center [266, 86] width 5 height 4
radio input "true"
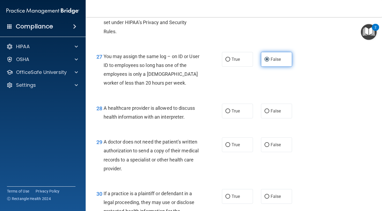
scroll to position [1282, 0]
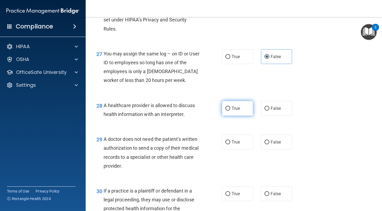
click at [249, 116] on label "True" at bounding box center [237, 108] width 31 height 15
click at [230, 111] on input "True" at bounding box center [227, 109] width 5 height 4
radio input "true"
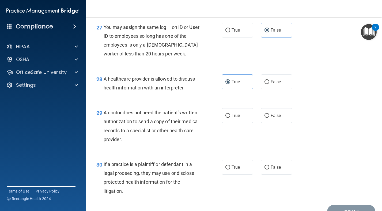
scroll to position [1321, 0]
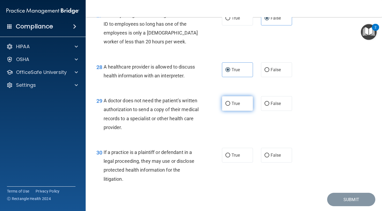
click at [245, 111] on label "True" at bounding box center [237, 103] width 31 height 15
click at [230, 106] on input "True" at bounding box center [227, 104] width 5 height 4
radio input "true"
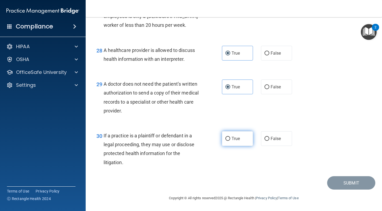
click at [245, 142] on label "True" at bounding box center [237, 138] width 31 height 15
click at [230, 141] on input "True" at bounding box center [227, 139] width 5 height 4
radio input "true"
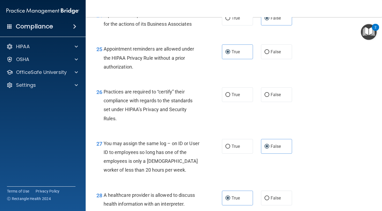
scroll to position [1192, 0]
click at [236, 103] on label "True" at bounding box center [237, 95] width 31 height 15
click at [230, 97] on input "True" at bounding box center [227, 95] width 5 height 4
radio input "true"
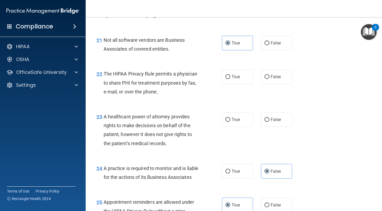
scroll to position [1040, 0]
click at [243, 84] on label "True" at bounding box center [237, 76] width 31 height 15
click at [230, 79] on input "True" at bounding box center [227, 77] width 5 height 4
radio input "true"
click at [277, 127] on label "False" at bounding box center [276, 119] width 31 height 15
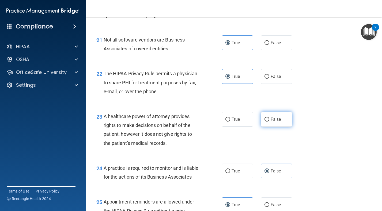
click at [269, 122] on input "False" at bounding box center [266, 120] width 5 height 4
radio input "true"
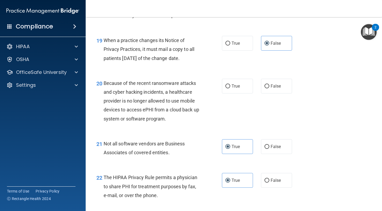
scroll to position [935, 0]
click at [249, 89] on label "True" at bounding box center [237, 86] width 31 height 15
click at [230, 89] on input "True" at bounding box center [227, 87] width 5 height 4
radio input "true"
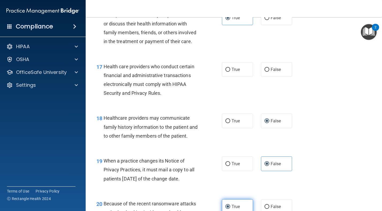
scroll to position [814, 0]
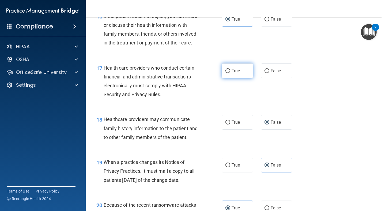
click at [249, 78] on label "True" at bounding box center [237, 70] width 31 height 15
click at [230, 73] on input "True" at bounding box center [227, 71] width 5 height 4
radio input "true"
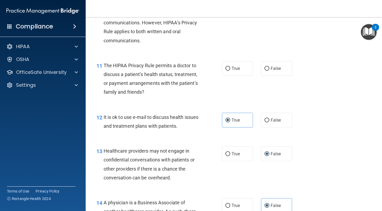
scroll to position [477, 0]
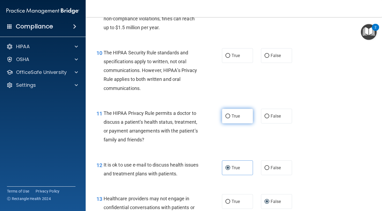
drag, startPoint x: 237, startPoint y: 105, endPoint x: 237, endPoint y: 116, distance: 11.0
click at [237, 106] on div "11 The HIPAA Privacy Rule permits a doctor to discuss a patient’s health status…" at bounding box center [233, 128] width 283 height 52
click at [237, 117] on span "True" at bounding box center [236, 115] width 8 height 5
click at [230, 117] on input "True" at bounding box center [227, 116] width 5 height 4
radio input "true"
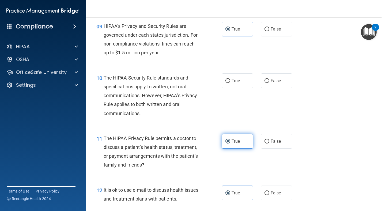
scroll to position [450, 0]
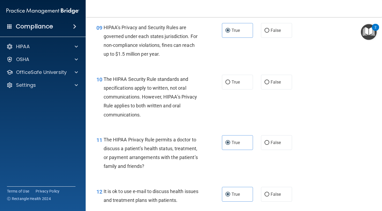
click at [242, 90] on div "10 The HIPAA Security Rule standards and specifications apply to written, not o…" at bounding box center [233, 98] width 283 height 60
click at [242, 86] on label "True" at bounding box center [237, 82] width 31 height 15
click at [230, 84] on input "True" at bounding box center [227, 82] width 5 height 4
radio input "true"
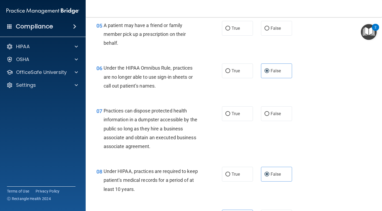
scroll to position [264, 0]
click at [281, 116] on label "False" at bounding box center [276, 113] width 31 height 15
click at [269, 116] on input "False" at bounding box center [266, 114] width 5 height 4
radio input "true"
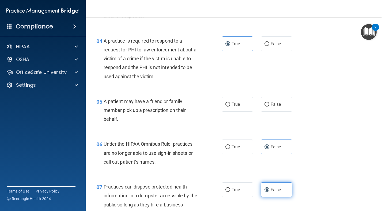
scroll to position [186, 0]
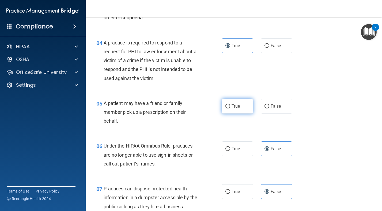
click at [236, 100] on label "True" at bounding box center [237, 106] width 31 height 15
click at [230, 104] on input "True" at bounding box center [227, 106] width 5 height 4
radio input "true"
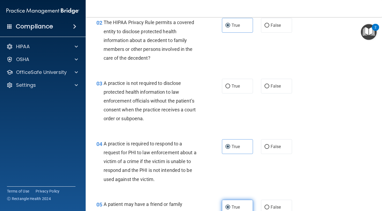
scroll to position [82, 0]
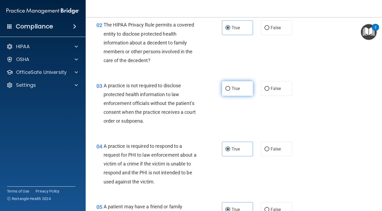
click at [234, 92] on label "True" at bounding box center [237, 88] width 31 height 15
click at [230, 91] on input "True" at bounding box center [227, 89] width 5 height 4
radio input "true"
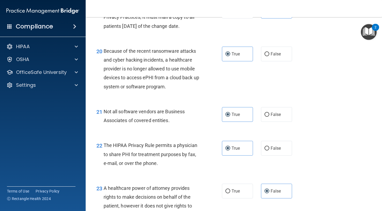
scroll to position [1355, 0]
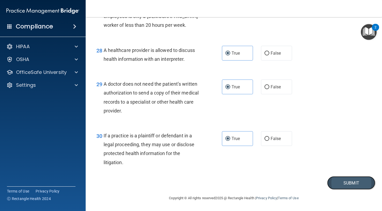
click at [352, 186] on button "Submit" at bounding box center [351, 183] width 48 height 14
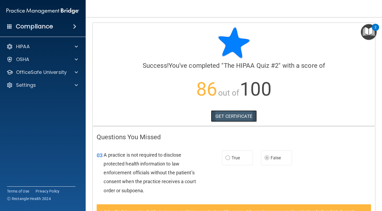
click at [232, 118] on link "GET CERTIFICATE" at bounding box center [234, 116] width 46 height 12
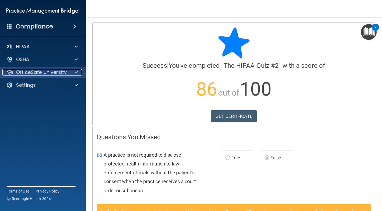
click at [32, 73] on p "OfficeSafe University" at bounding box center [41, 72] width 51 height 6
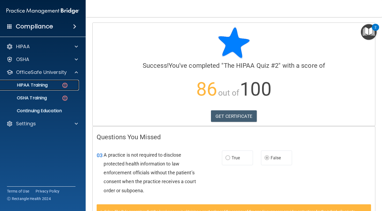
click at [40, 89] on link "HIPAA Training" at bounding box center [37, 85] width 84 height 11
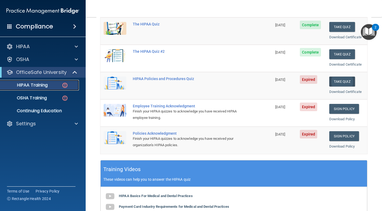
scroll to position [76, 0]
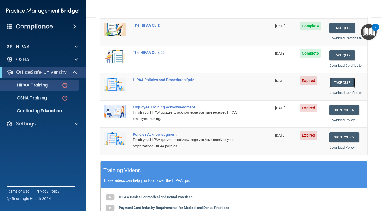
click at [338, 82] on button "Take Quiz" at bounding box center [342, 83] width 26 height 10
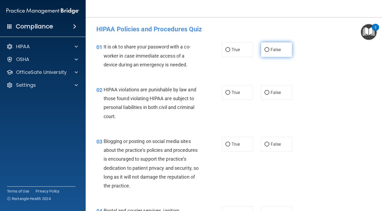
click at [283, 56] on label "False" at bounding box center [276, 49] width 31 height 15
click at [269, 52] on input "False" at bounding box center [266, 50] width 5 height 4
radio input "true"
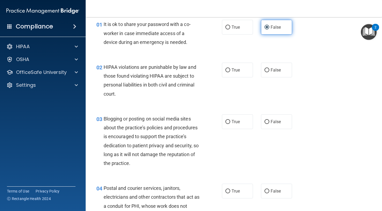
scroll to position [23, 0]
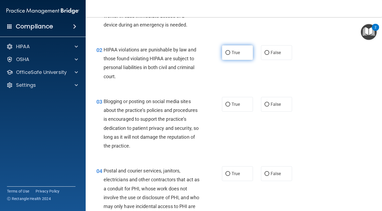
click at [238, 49] on label "True" at bounding box center [237, 52] width 31 height 15
click at [230, 51] on input "True" at bounding box center [227, 53] width 5 height 4
radio input "true"
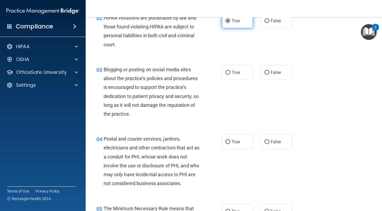
scroll to position [72, 0]
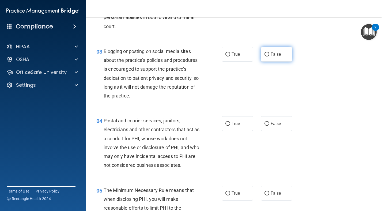
click at [270, 55] on label "False" at bounding box center [276, 54] width 31 height 15
click at [269, 55] on input "False" at bounding box center [266, 54] width 5 height 4
radio input "true"
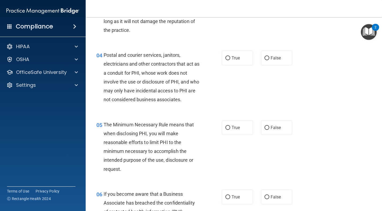
scroll to position [156, 0]
click at [233, 61] on label "True" at bounding box center [237, 57] width 31 height 15
click at [230, 60] on input "True" at bounding box center [227, 58] width 5 height 4
radio input "true"
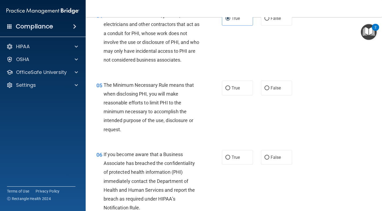
scroll to position [205, 0]
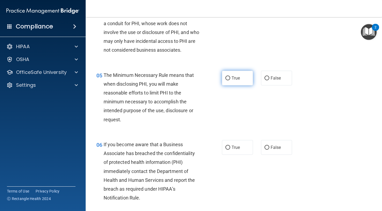
click at [246, 77] on label "True" at bounding box center [237, 78] width 31 height 15
click at [230, 77] on input "True" at bounding box center [227, 78] width 5 height 4
radio input "true"
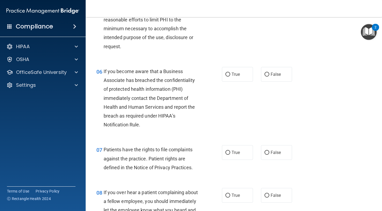
scroll to position [279, 0]
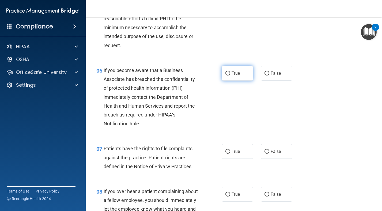
click at [245, 75] on label "True" at bounding box center [237, 73] width 31 height 15
click at [230, 75] on input "True" at bounding box center [227, 73] width 5 height 4
radio input "true"
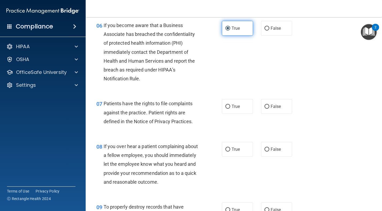
scroll to position [332, 0]
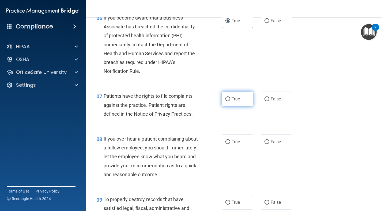
click at [241, 98] on label "True" at bounding box center [237, 99] width 31 height 15
click at [230, 98] on input "True" at bounding box center [227, 99] width 5 height 4
radio input "true"
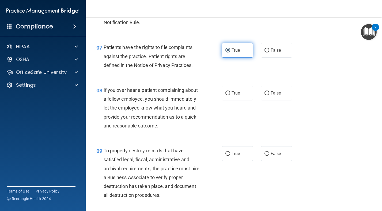
scroll to position [382, 0]
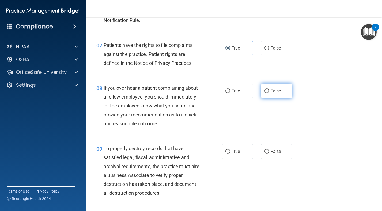
click at [268, 94] on label "False" at bounding box center [276, 91] width 31 height 15
click at [268, 93] on input "False" at bounding box center [266, 91] width 5 height 4
radio input "true"
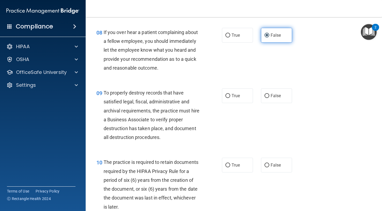
scroll to position [441, 0]
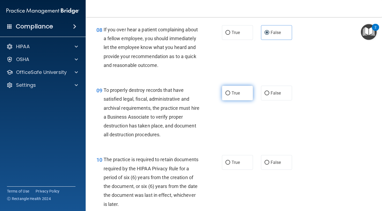
click at [248, 96] on label "True" at bounding box center [237, 93] width 31 height 15
click at [230, 95] on input "True" at bounding box center [227, 93] width 5 height 4
radio input "true"
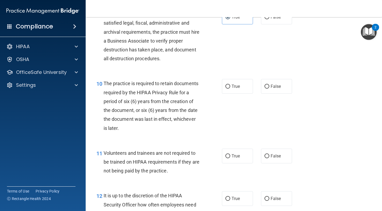
scroll to position [522, 0]
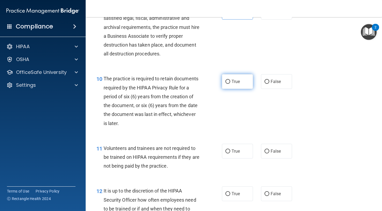
click at [243, 87] on label "True" at bounding box center [237, 81] width 31 height 15
click at [230, 84] on input "True" at bounding box center [227, 82] width 5 height 4
radio input "true"
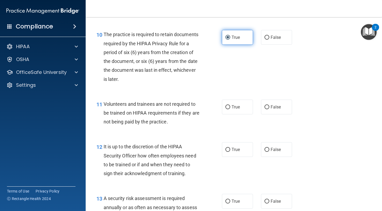
scroll to position [575, 0]
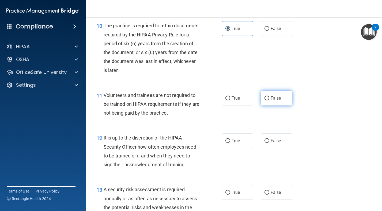
click at [274, 101] on label "False" at bounding box center [276, 98] width 31 height 15
click at [269, 100] on input "False" at bounding box center [266, 98] width 5 height 4
radio input "true"
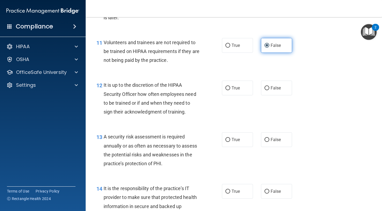
scroll to position [628, 0]
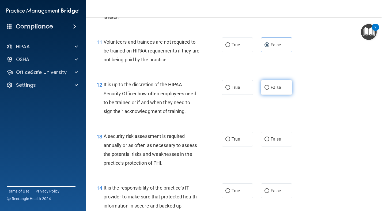
click at [272, 88] on span "False" at bounding box center [276, 87] width 10 height 5
click at [269, 88] on input "False" at bounding box center [266, 88] width 5 height 4
radio input "true"
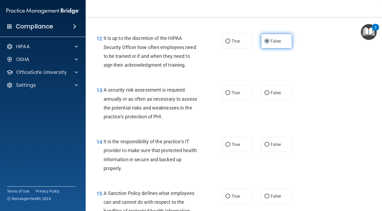
scroll to position [678, 0]
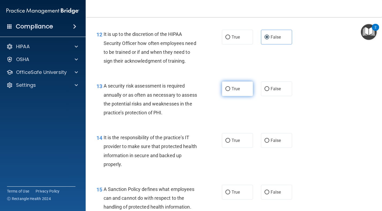
click at [242, 90] on label "True" at bounding box center [237, 88] width 31 height 15
click at [230, 90] on input "True" at bounding box center [227, 89] width 5 height 4
radio input "true"
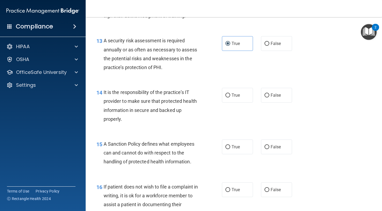
scroll to position [731, 0]
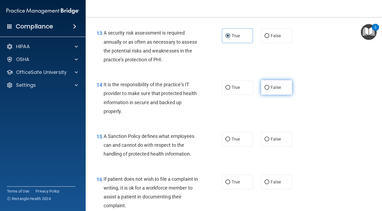
click at [280, 88] on span "False" at bounding box center [276, 87] width 10 height 5
click at [269, 88] on input "False" at bounding box center [266, 88] width 5 height 4
radio input "true"
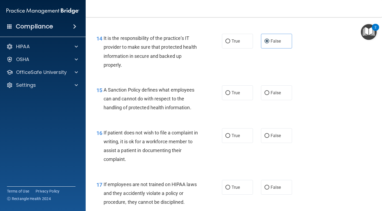
scroll to position [779, 0]
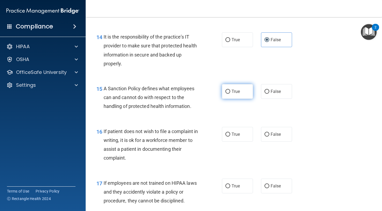
click at [237, 96] on label "True" at bounding box center [237, 91] width 31 height 15
click at [230, 94] on input "True" at bounding box center [227, 92] width 5 height 4
radio input "true"
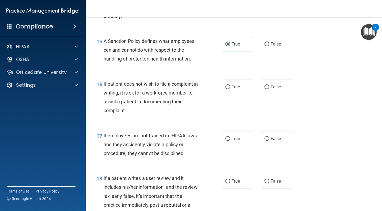
scroll to position [828, 0]
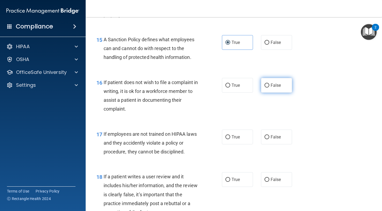
click at [275, 90] on label "False" at bounding box center [276, 85] width 31 height 15
click at [269, 88] on input "False" at bounding box center [266, 86] width 5 height 4
radio input "true"
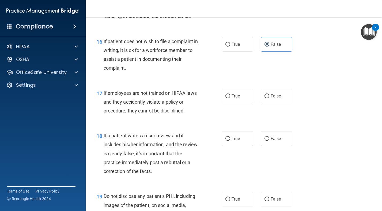
scroll to position [869, 0]
click at [282, 104] on div "17 If employees are not trained on HIPAA laws and they accidently violate a pol…" at bounding box center [233, 103] width 283 height 43
click at [282, 99] on label "False" at bounding box center [276, 95] width 31 height 15
click at [269, 98] on input "False" at bounding box center [266, 96] width 5 height 4
radio input "true"
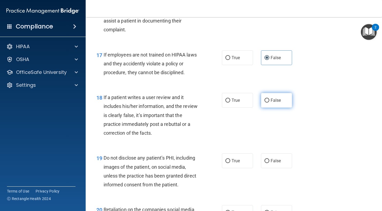
scroll to position [907, 0]
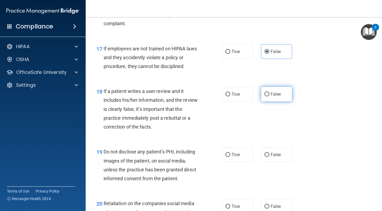
click at [279, 89] on label "False" at bounding box center [276, 94] width 31 height 15
click at [269, 92] on input "False" at bounding box center [266, 94] width 5 height 4
radio input "true"
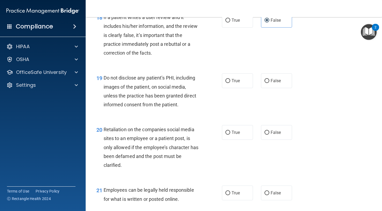
scroll to position [993, 0]
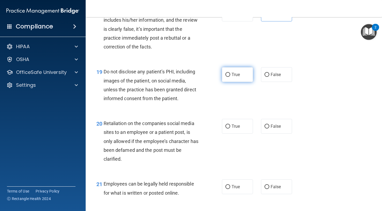
click at [234, 80] on label "True" at bounding box center [237, 74] width 31 height 15
click at [230, 77] on input "True" at bounding box center [227, 75] width 5 height 4
radio input "true"
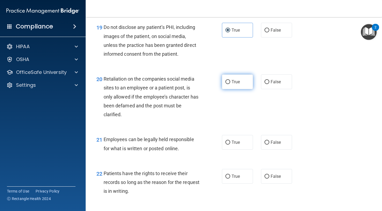
scroll to position [1038, 0]
click at [235, 82] on span "True" at bounding box center [236, 81] width 8 height 5
click at [230, 82] on input "True" at bounding box center [227, 81] width 5 height 4
radio input "true"
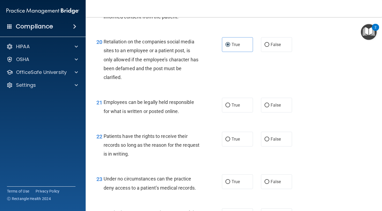
scroll to position [1075, 0]
click at [244, 110] on label "True" at bounding box center [237, 104] width 31 height 15
click at [230, 107] on input "True" at bounding box center [227, 105] width 5 height 4
radio input "true"
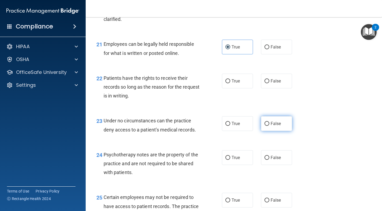
scroll to position [1133, 0]
click at [265, 123] on input "False" at bounding box center [266, 124] width 5 height 4
radio input "true"
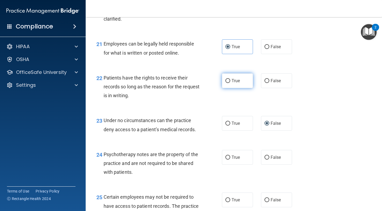
click at [246, 83] on label "True" at bounding box center [237, 80] width 31 height 15
click at [230, 83] on input "True" at bounding box center [227, 81] width 5 height 4
radio input "true"
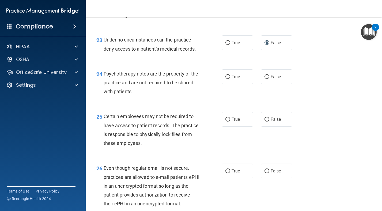
scroll to position [1214, 0]
click at [228, 80] on label "True" at bounding box center [237, 76] width 31 height 15
click at [228, 79] on input "True" at bounding box center [227, 77] width 5 height 4
radio input "true"
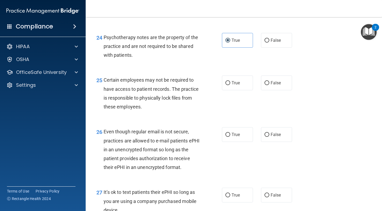
scroll to position [1252, 0]
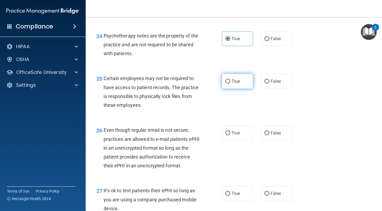
click at [241, 87] on label "True" at bounding box center [237, 81] width 31 height 15
click at [230, 84] on input "True" at bounding box center [227, 81] width 5 height 4
radio input "true"
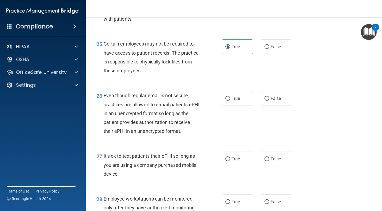
scroll to position [1287, 0]
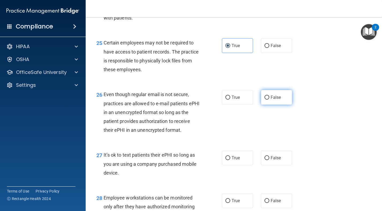
click at [276, 99] on span "False" at bounding box center [276, 97] width 10 height 5
click at [269, 99] on input "False" at bounding box center [266, 98] width 5 height 4
radio input "true"
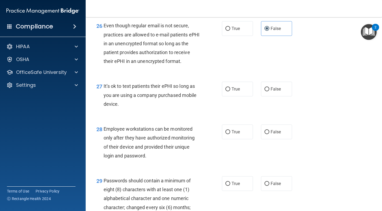
scroll to position [1358, 0]
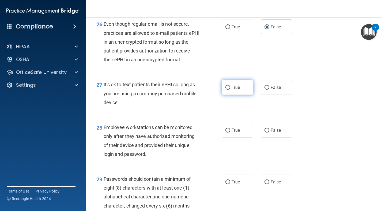
click at [245, 86] on label "True" at bounding box center [237, 87] width 31 height 15
click at [230, 86] on input "True" at bounding box center [227, 88] width 5 height 4
radio input "true"
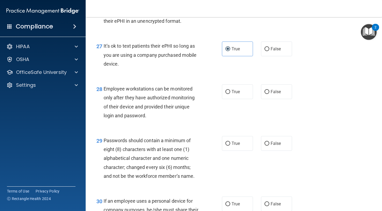
scroll to position [1397, 0]
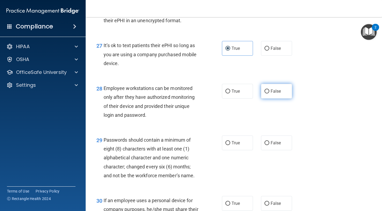
click at [269, 91] on input "False" at bounding box center [266, 91] width 5 height 4
radio input "true"
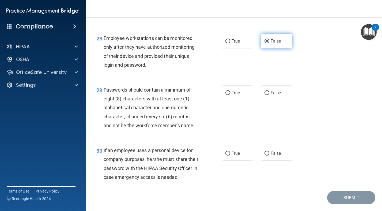
scroll to position [1447, 0]
click at [237, 91] on span "True" at bounding box center [236, 92] width 8 height 5
click at [230, 91] on input "True" at bounding box center [227, 93] width 5 height 4
radio input "true"
click at [234, 153] on span "True" at bounding box center [236, 152] width 8 height 5
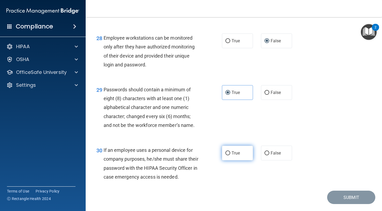
click at [230, 153] on input "True" at bounding box center [227, 153] width 5 height 4
radio input "true"
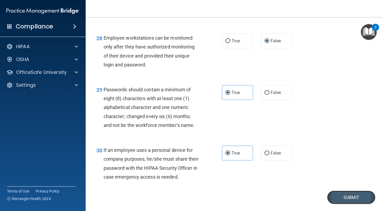
click at [334, 196] on button "Submit" at bounding box center [351, 198] width 48 height 14
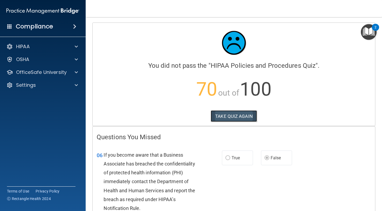
click at [247, 121] on button "TAKE QUIZ AGAIN" at bounding box center [234, 116] width 46 height 12
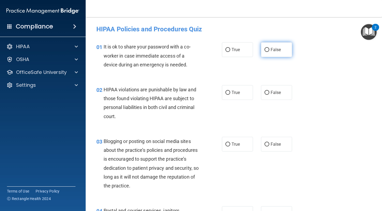
click at [284, 55] on label "False" at bounding box center [276, 49] width 31 height 15
click at [269, 52] on input "False" at bounding box center [266, 50] width 5 height 4
radio input "true"
click at [233, 100] on div "02 HIPAA violations are punishable by law and those found violating HIPAA are s…" at bounding box center [233, 104] width 283 height 52
click at [238, 89] on label "True" at bounding box center [237, 92] width 31 height 15
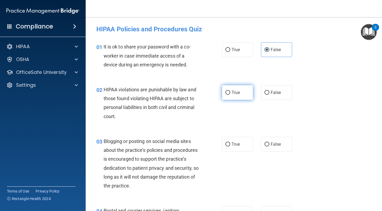
click at [230, 91] on input "True" at bounding box center [227, 93] width 5 height 4
radio input "true"
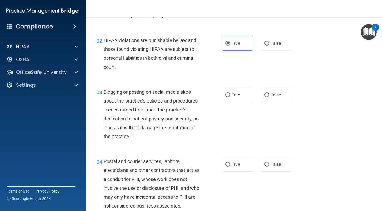
scroll to position [51, 0]
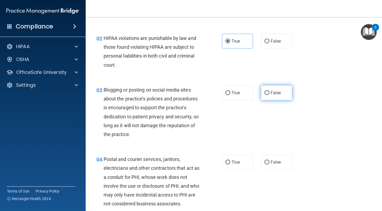
click at [274, 94] on span "False" at bounding box center [276, 92] width 10 height 5
click at [269, 94] on input "False" at bounding box center [266, 93] width 5 height 4
radio input "true"
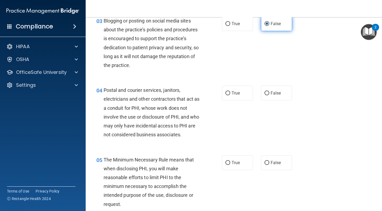
scroll to position [127, 0]
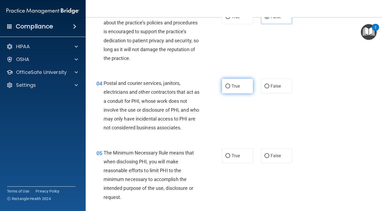
click at [241, 84] on label "True" at bounding box center [237, 86] width 31 height 15
click at [230, 84] on input "True" at bounding box center [227, 86] width 5 height 4
radio input "true"
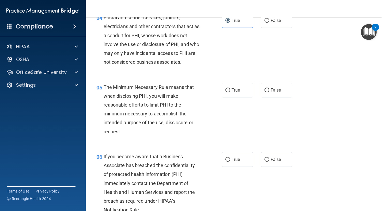
scroll to position [194, 0]
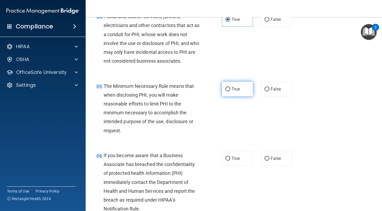
click at [246, 94] on label "True" at bounding box center [237, 89] width 31 height 15
click at [230, 91] on input "True" at bounding box center [227, 89] width 5 height 4
radio input "true"
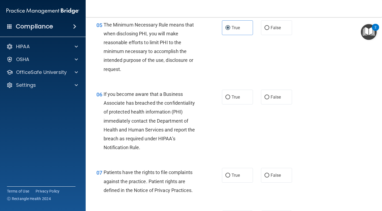
scroll to position [258, 0]
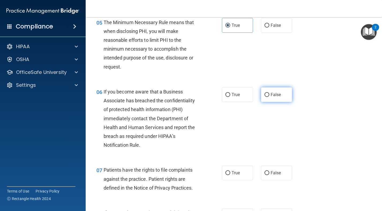
click at [269, 99] on label "False" at bounding box center [276, 94] width 31 height 15
click at [269, 97] on input "False" at bounding box center [266, 95] width 5 height 4
radio input "true"
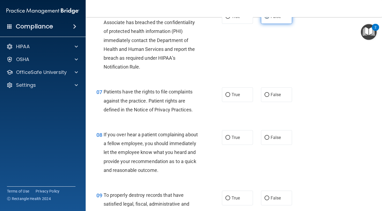
scroll to position [340, 0]
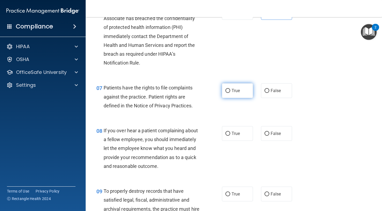
click at [245, 96] on label "True" at bounding box center [237, 90] width 31 height 15
click at [230, 93] on input "True" at bounding box center [227, 91] width 5 height 4
radio input "true"
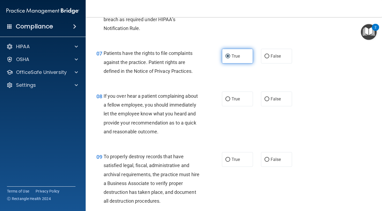
scroll to position [375, 0]
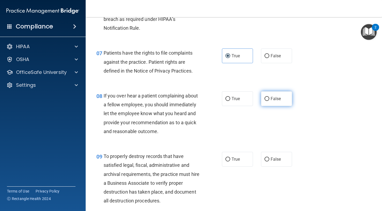
click at [268, 101] on input "False" at bounding box center [266, 99] width 5 height 4
radio input "true"
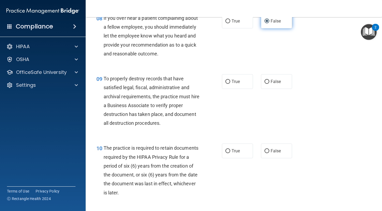
scroll to position [453, 0]
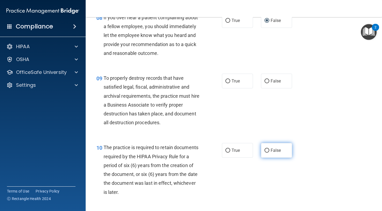
click at [271, 146] on label "False" at bounding box center [276, 150] width 31 height 15
click at [269, 149] on input "False" at bounding box center [266, 151] width 5 height 4
radio input "true"
click at [270, 87] on label "False" at bounding box center [276, 81] width 31 height 15
click at [269, 83] on input "False" at bounding box center [266, 81] width 5 height 4
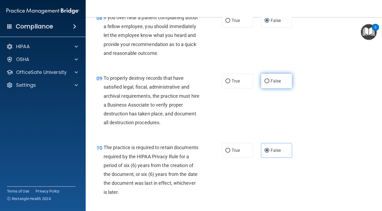
radio input "true"
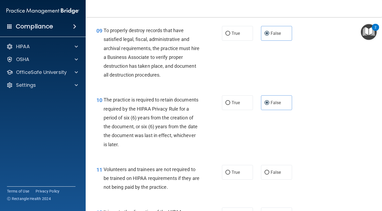
scroll to position [503, 0]
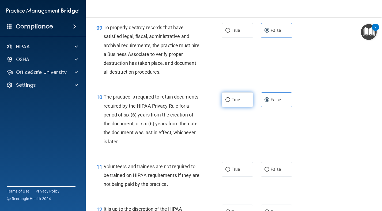
click at [241, 96] on label "True" at bounding box center [237, 99] width 31 height 15
click at [230, 98] on input "True" at bounding box center [227, 100] width 5 height 4
radio input "true"
radio input "false"
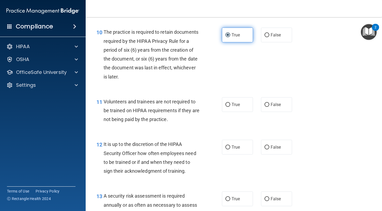
scroll to position [570, 0]
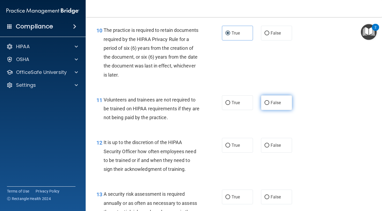
click at [265, 106] on label "False" at bounding box center [276, 102] width 31 height 15
click at [265, 105] on input "False" at bounding box center [266, 103] width 5 height 4
radio input "true"
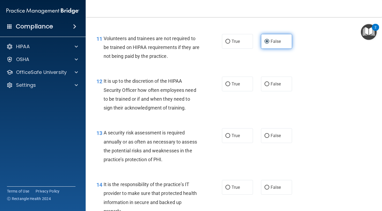
scroll to position [632, 0]
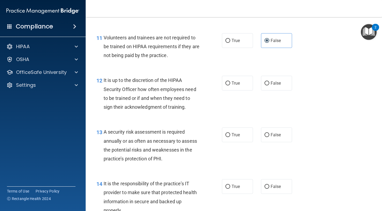
click at [267, 90] on div "12 It is up to the discretion of the HIPAA Security Officer how often employees…" at bounding box center [233, 95] width 283 height 52
click at [267, 87] on label "False" at bounding box center [276, 83] width 31 height 15
click at [267, 85] on input "False" at bounding box center [266, 83] width 5 height 4
radio input "true"
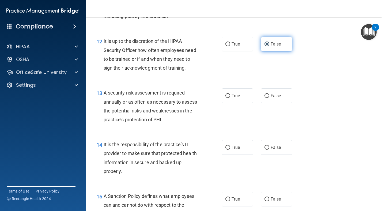
scroll to position [676, 0]
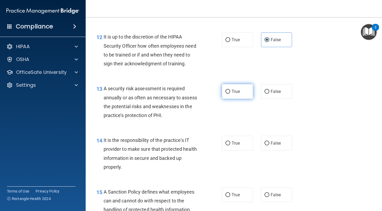
click at [234, 87] on label "True" at bounding box center [237, 91] width 31 height 15
click at [230, 90] on input "True" at bounding box center [227, 92] width 5 height 4
radio input "true"
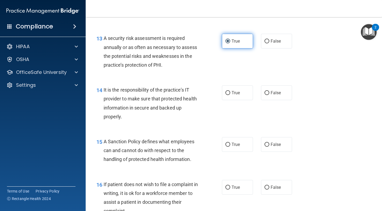
scroll to position [726, 0]
click at [281, 96] on label "False" at bounding box center [276, 92] width 31 height 15
click at [269, 95] on input "False" at bounding box center [266, 93] width 5 height 4
radio input "true"
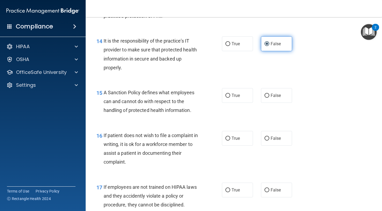
scroll to position [775, 0]
click at [281, 96] on span "False" at bounding box center [276, 94] width 10 height 5
click at [269, 96] on input "False" at bounding box center [266, 95] width 5 height 4
radio input "true"
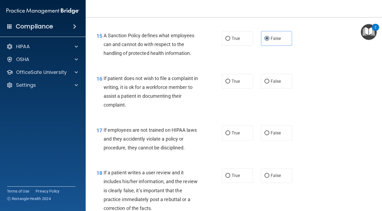
scroll to position [833, 0]
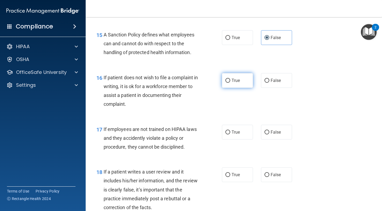
click at [236, 80] on span "True" at bounding box center [236, 80] width 8 height 5
click at [230, 80] on input "True" at bounding box center [227, 81] width 5 height 4
radio input "true"
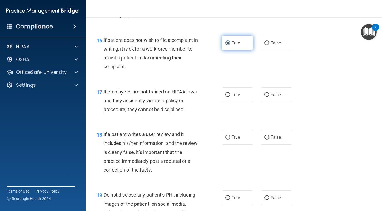
scroll to position [870, 0]
click at [271, 90] on label "False" at bounding box center [276, 94] width 31 height 15
click at [269, 93] on input "False" at bounding box center [266, 95] width 5 height 4
radio input "true"
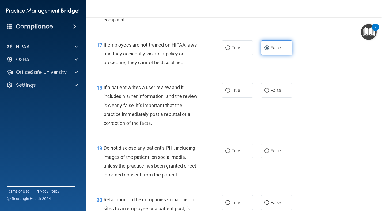
scroll to position [918, 0]
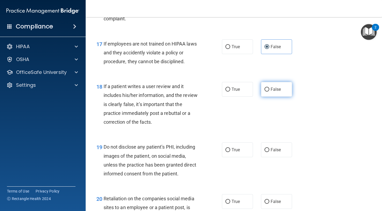
click at [275, 89] on span "False" at bounding box center [276, 89] width 10 height 5
click at [269, 89] on input "False" at bounding box center [266, 90] width 5 height 4
radio input "true"
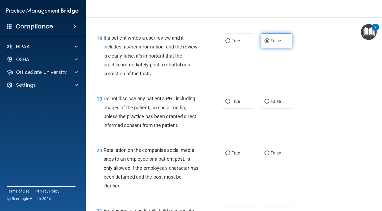
scroll to position [968, 0]
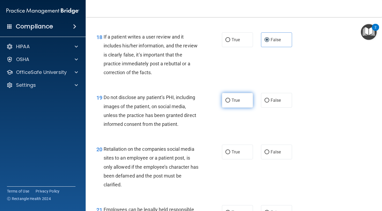
click at [228, 102] on input "True" at bounding box center [227, 101] width 5 height 4
radio input "true"
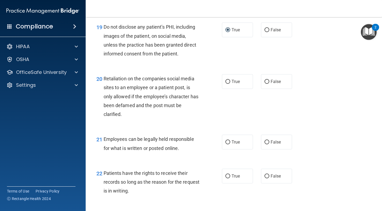
scroll to position [1039, 0]
click at [273, 92] on div "20 Retaliation on the companies social media sites to an employee or a patient …" at bounding box center [233, 97] width 283 height 60
click at [273, 84] on label "False" at bounding box center [276, 81] width 31 height 15
click at [269, 83] on input "False" at bounding box center [266, 81] width 5 height 4
radio input "true"
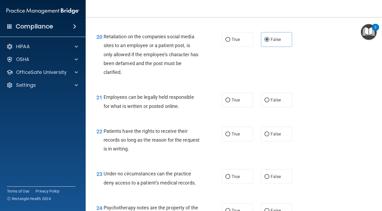
scroll to position [1081, 0]
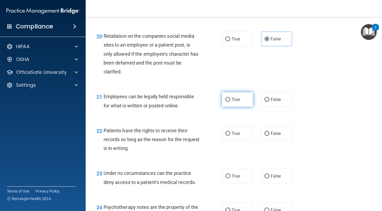
click at [244, 100] on label "True" at bounding box center [237, 99] width 31 height 15
click at [230, 100] on input "True" at bounding box center [227, 100] width 5 height 4
radio input "true"
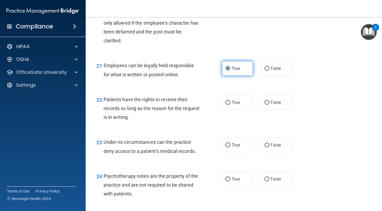
scroll to position [1113, 0]
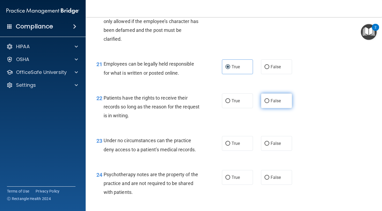
click at [277, 101] on span "False" at bounding box center [276, 100] width 10 height 5
click at [269, 101] on input "False" at bounding box center [266, 101] width 5 height 4
radio input "true"
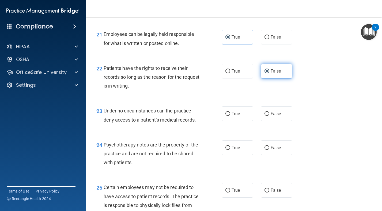
scroll to position [1143, 0]
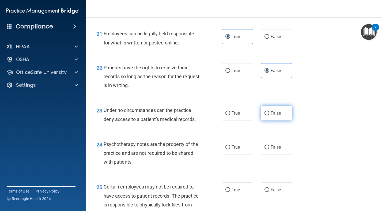
click at [261, 111] on label "False" at bounding box center [276, 113] width 31 height 15
click at [264, 111] on input "False" at bounding box center [266, 113] width 5 height 4
radio input "true"
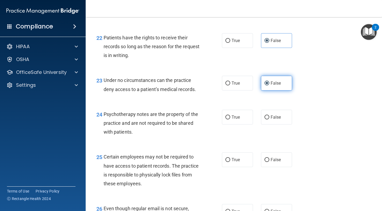
scroll to position [1178, 0]
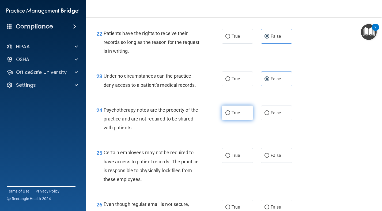
click at [238, 113] on span "True" at bounding box center [236, 112] width 8 height 5
click at [230, 113] on input "True" at bounding box center [227, 113] width 5 height 4
radio input "true"
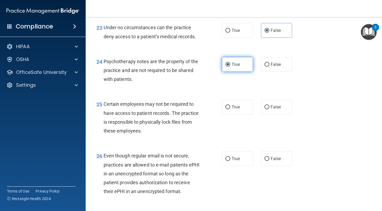
scroll to position [1227, 0]
click at [237, 113] on label "True" at bounding box center [237, 106] width 31 height 15
click at [230, 109] on input "True" at bounding box center [227, 107] width 5 height 4
radio input "true"
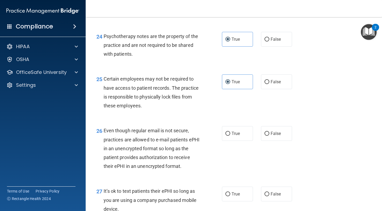
scroll to position [1252, 0]
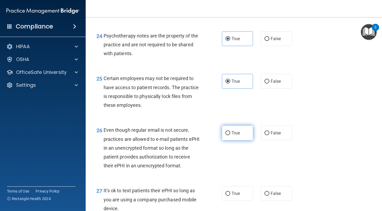
click at [232, 135] on span "True" at bounding box center [236, 132] width 8 height 5
click at [230, 135] on input "True" at bounding box center [227, 133] width 5 height 4
radio input "true"
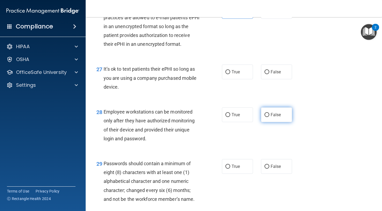
click at [268, 120] on label "False" at bounding box center [276, 114] width 31 height 15
click at [268, 117] on input "False" at bounding box center [266, 115] width 5 height 4
radio input "true"
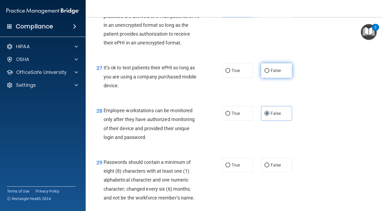
scroll to position [1376, 0]
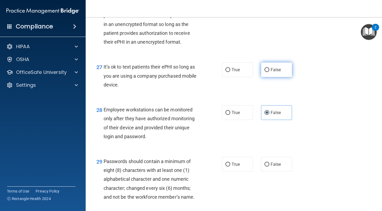
click at [272, 67] on label "False" at bounding box center [276, 69] width 31 height 15
click at [269, 68] on input "False" at bounding box center [266, 70] width 5 height 4
radio input "true"
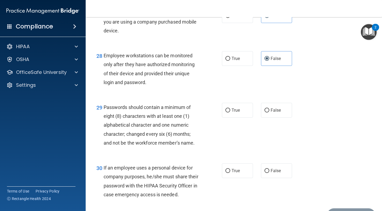
scroll to position [1431, 0]
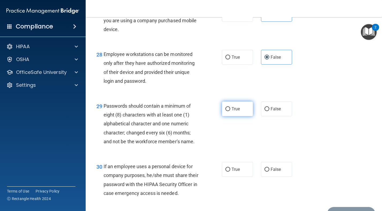
click at [243, 106] on label "True" at bounding box center [237, 108] width 31 height 15
click at [230, 107] on input "True" at bounding box center [227, 109] width 5 height 4
radio input "true"
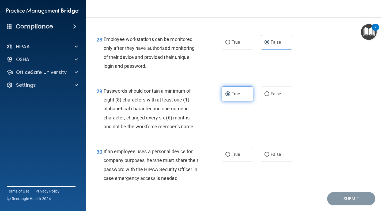
scroll to position [1462, 0]
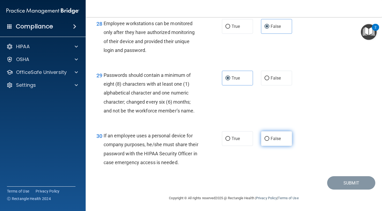
click at [275, 138] on span "False" at bounding box center [276, 138] width 10 height 5
click at [269, 138] on input "False" at bounding box center [266, 139] width 5 height 4
radio input "true"
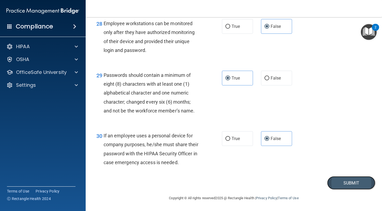
click at [334, 176] on button "Submit" at bounding box center [351, 183] width 48 height 14
click at [345, 179] on button "Submit" at bounding box center [351, 183] width 48 height 14
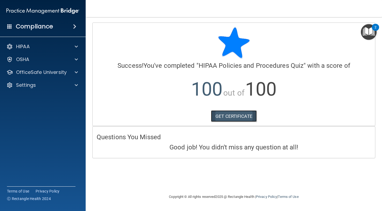
click at [242, 118] on link "GET CERTIFICATE" at bounding box center [234, 116] width 46 height 12
click at [51, 48] on div "HIPAA" at bounding box center [35, 46] width 66 height 6
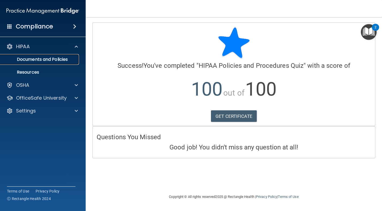
click at [52, 57] on p "Documents and Policies" at bounding box center [39, 59] width 73 height 5
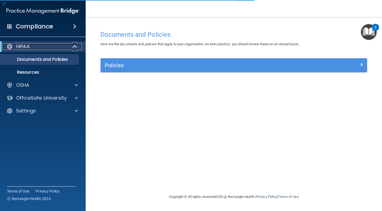
click at [51, 47] on div "HIPAA" at bounding box center [35, 46] width 66 height 6
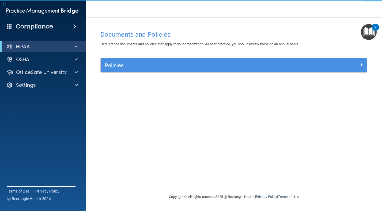
click at [46, 78] on div "HIPAA Documents and Policies Report an Incident Business Associates Emergency P…" at bounding box center [43, 67] width 86 height 56
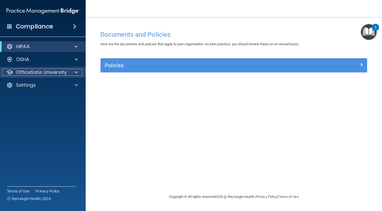
click at [46, 75] on p "OfficeSafe University" at bounding box center [41, 72] width 51 height 6
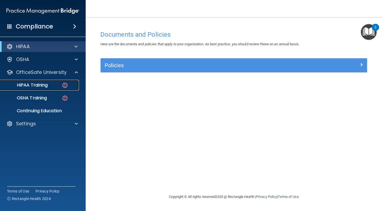
click at [49, 86] on div "HIPAA Training" at bounding box center [39, 84] width 73 height 5
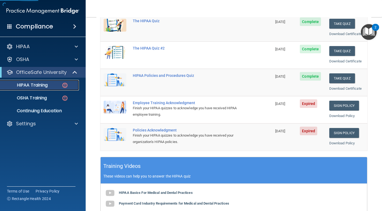
scroll to position [82, 0]
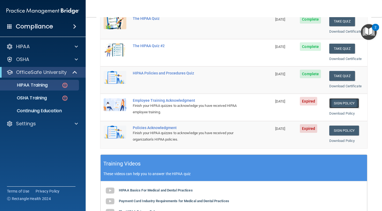
click at [339, 100] on link "Sign Policy" at bounding box center [344, 103] width 30 height 10
click at [338, 105] on link "Sign Policy" at bounding box center [344, 103] width 30 height 10
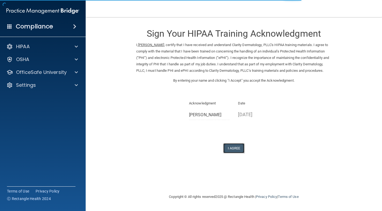
click at [231, 153] on button "I Agree" at bounding box center [233, 148] width 21 height 10
click at [232, 152] on button "I Agree" at bounding box center [233, 148] width 21 height 10
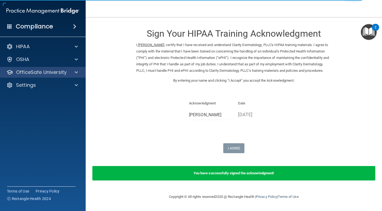
click at [76, 69] on div "OfficeSafe University" at bounding box center [43, 72] width 86 height 11
click at [63, 73] on p "OfficeSafe University" at bounding box center [41, 72] width 51 height 6
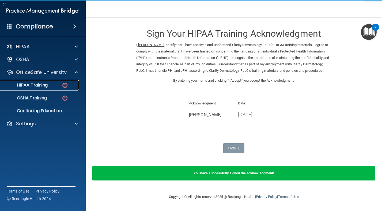
click at [59, 86] on div "HIPAA Training" at bounding box center [39, 84] width 73 height 5
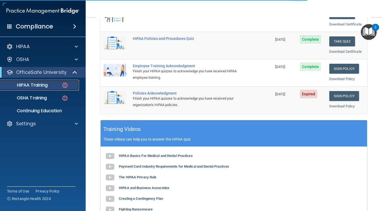
scroll to position [117, 0]
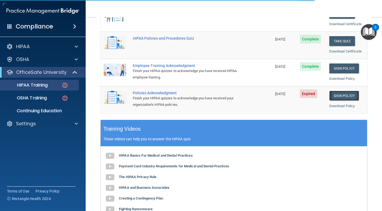
click at [336, 96] on link "Sign Policy" at bounding box center [344, 96] width 30 height 10
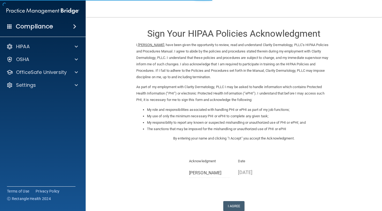
scroll to position [27, 0]
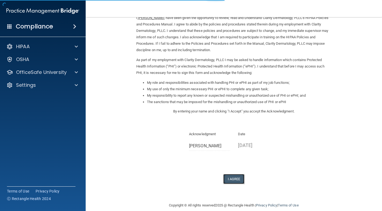
click at [229, 175] on button "I Agree" at bounding box center [233, 179] width 21 height 10
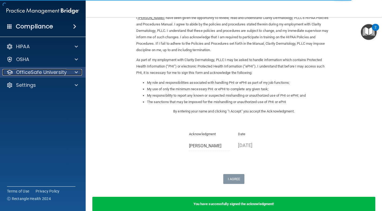
click at [42, 71] on p "OfficeSafe University" at bounding box center [41, 72] width 51 height 6
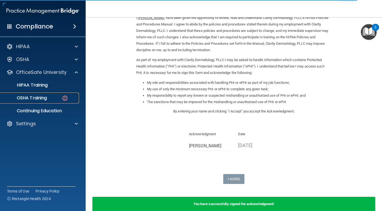
click at [43, 100] on p "OSHA Training" at bounding box center [24, 97] width 43 height 5
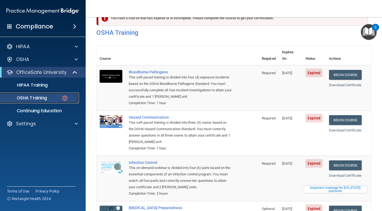
scroll to position [14, 0]
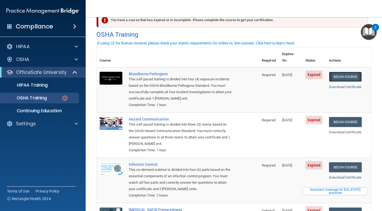
click at [342, 72] on link "Begin Course" at bounding box center [345, 77] width 33 height 10
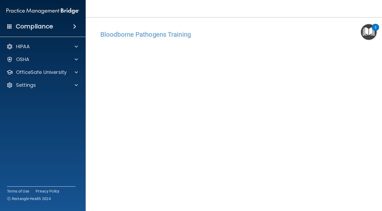
scroll to position [18, 0]
